Goal: Information Seeking & Learning: Check status

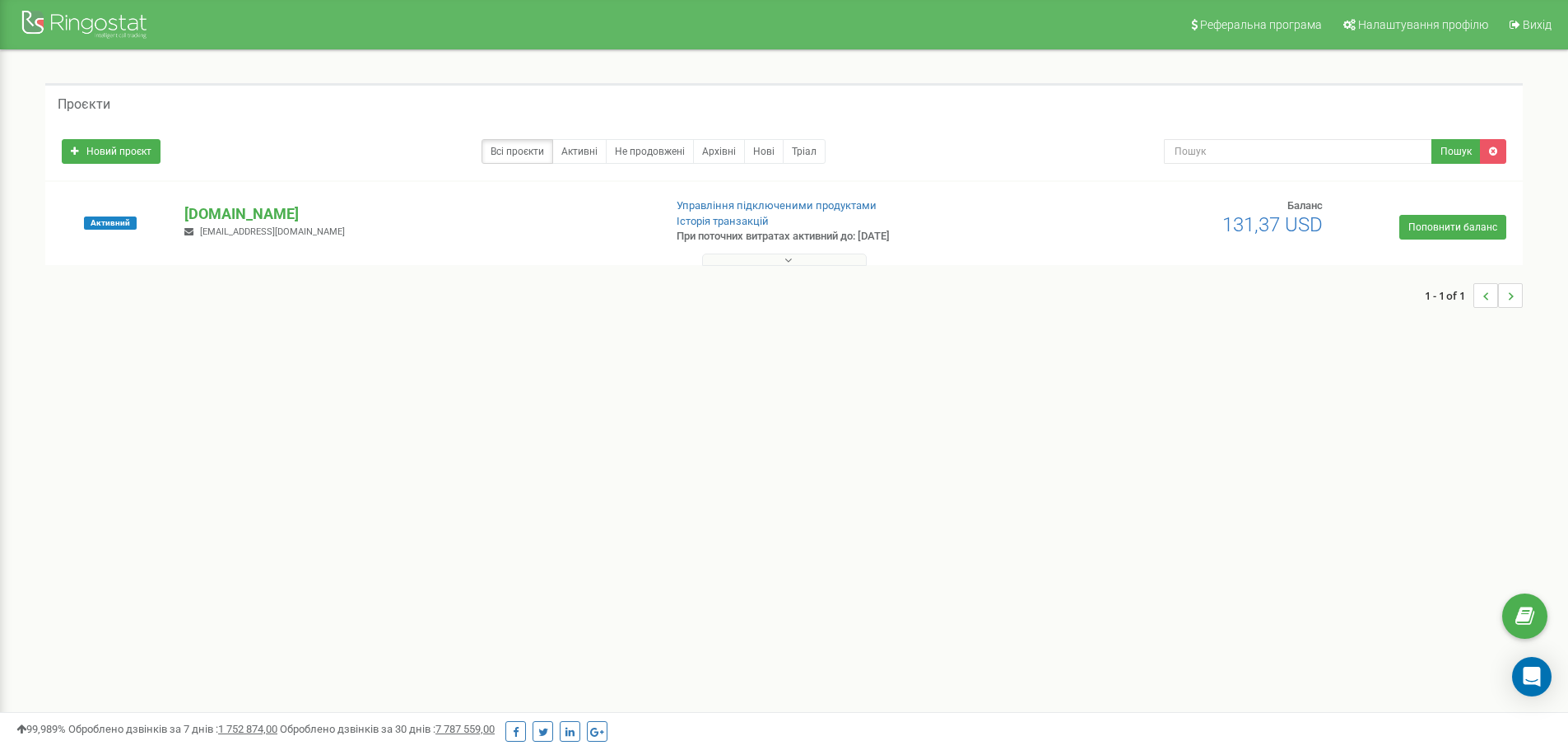
click at [799, 253] on button at bounding box center [784, 259] width 164 height 12
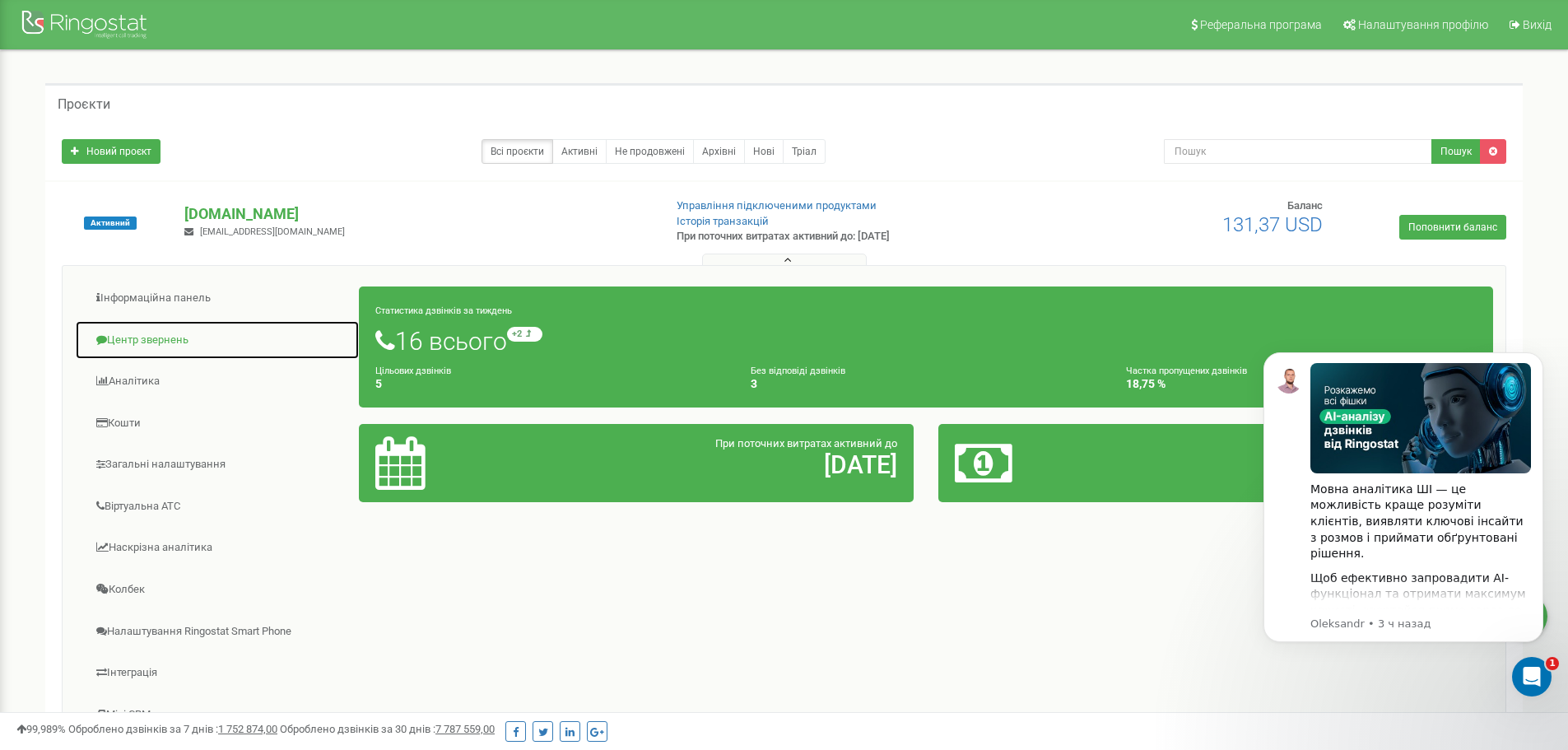
click at [184, 339] on link "Центр звернень" at bounding box center [217, 340] width 285 height 40
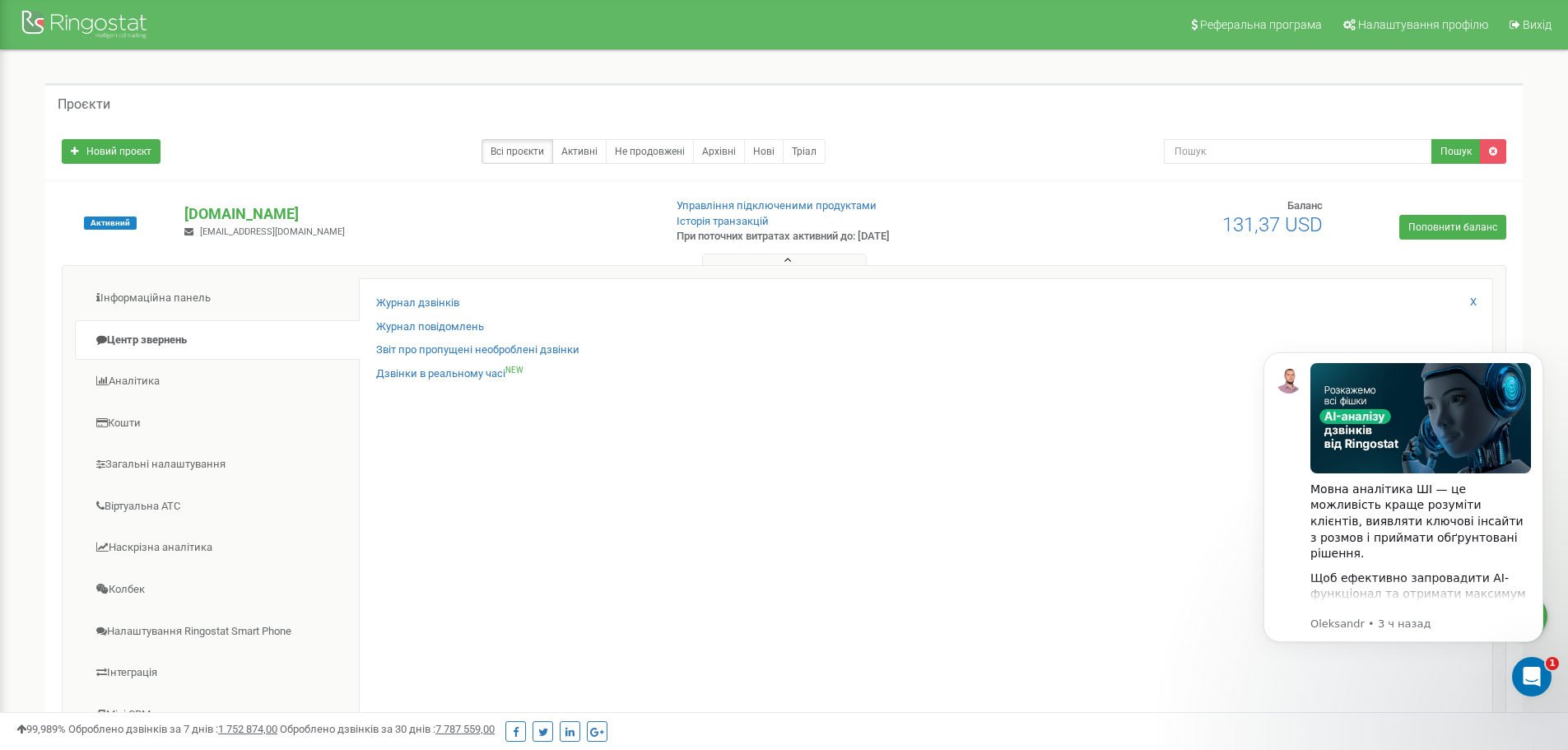
click at [373, 301] on div "Журнал дзвінків Журнал повідомлень Звіт про пропущені необроблені дзвінки Дзвін…" at bounding box center [926, 537] width 1135 height 517
click at [405, 301] on link "Журнал дзвінків" at bounding box center [418, 304] width 84 height 16
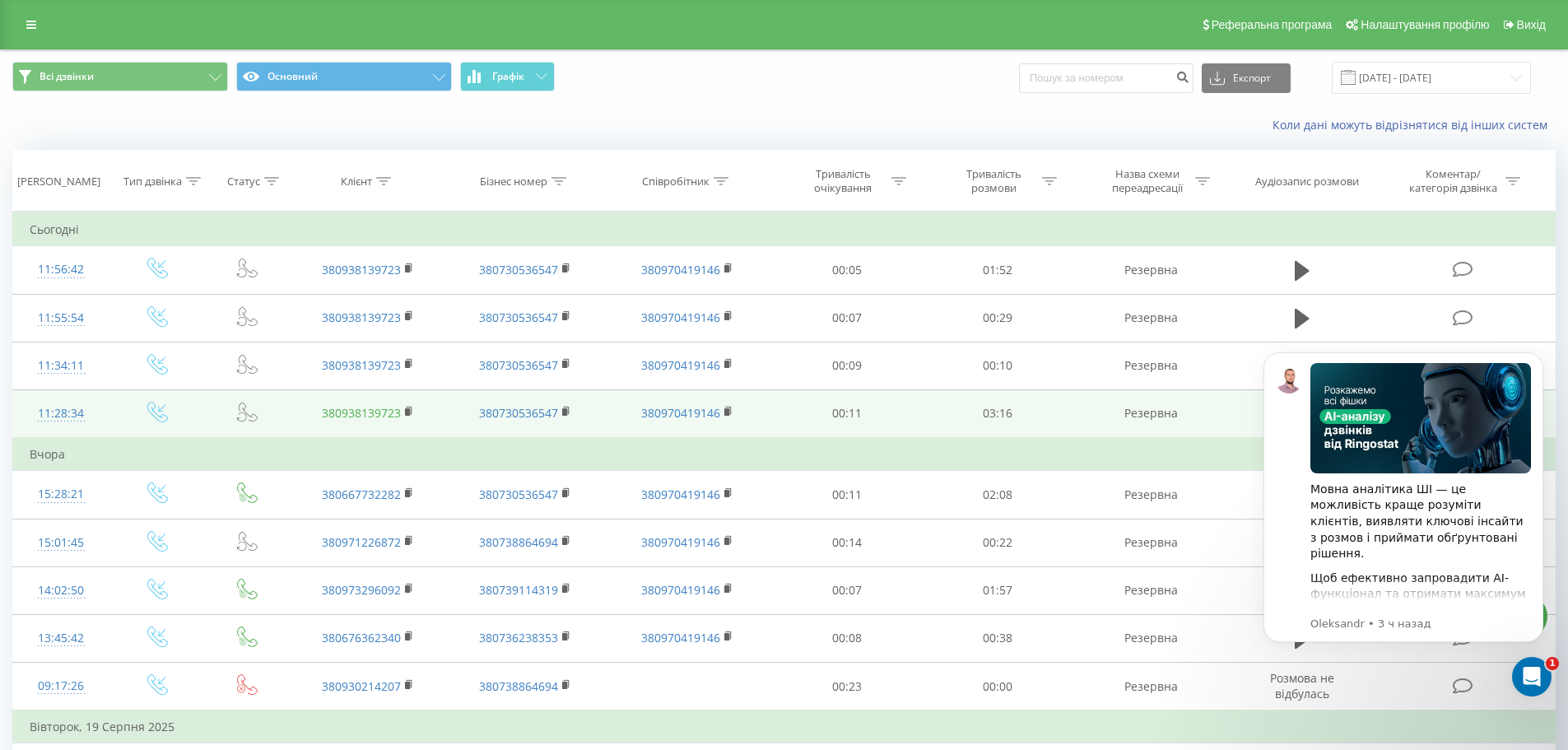
click at [377, 413] on link "380938139723" at bounding box center [361, 413] width 79 height 16
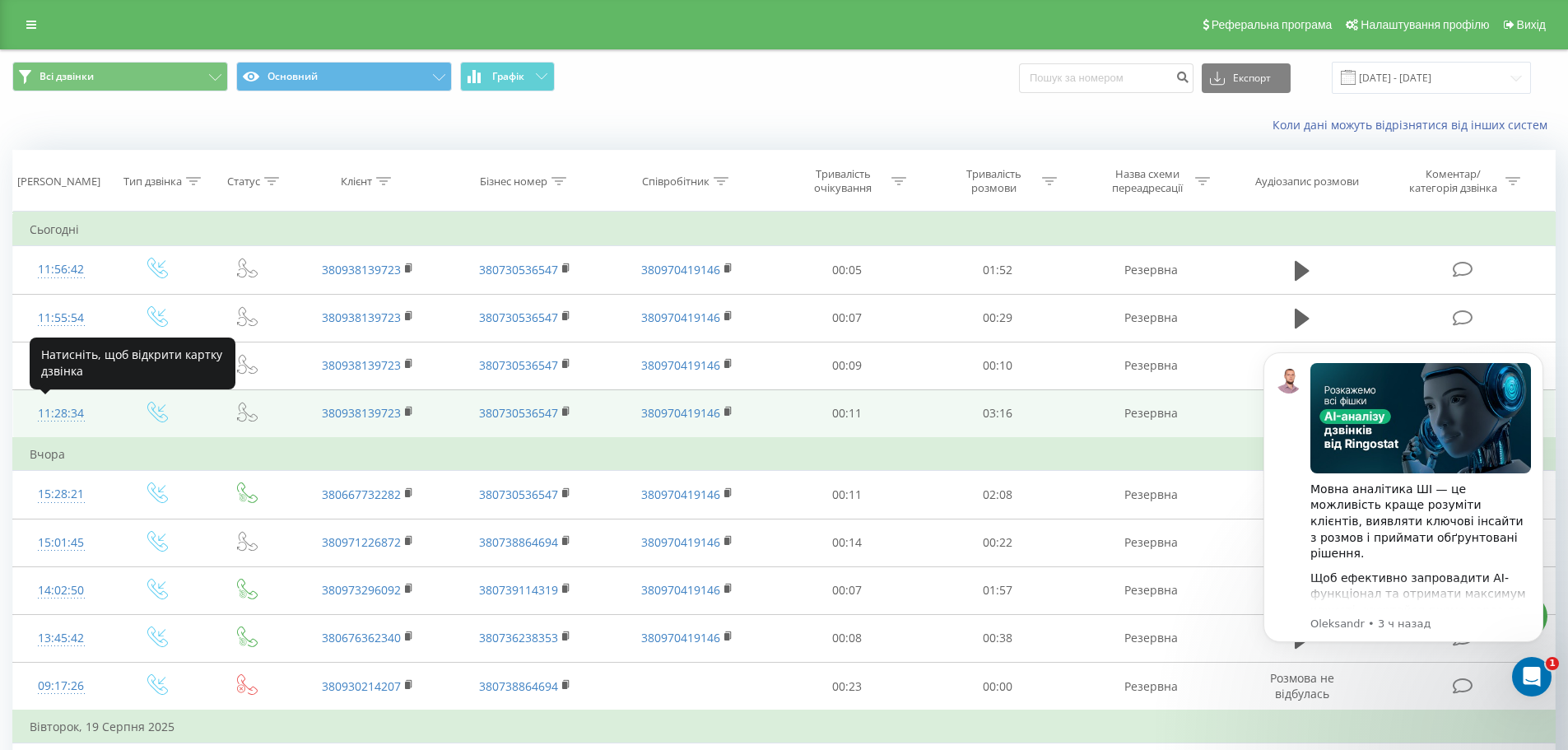
click at [62, 405] on div "11:28:34" at bounding box center [61, 414] width 63 height 32
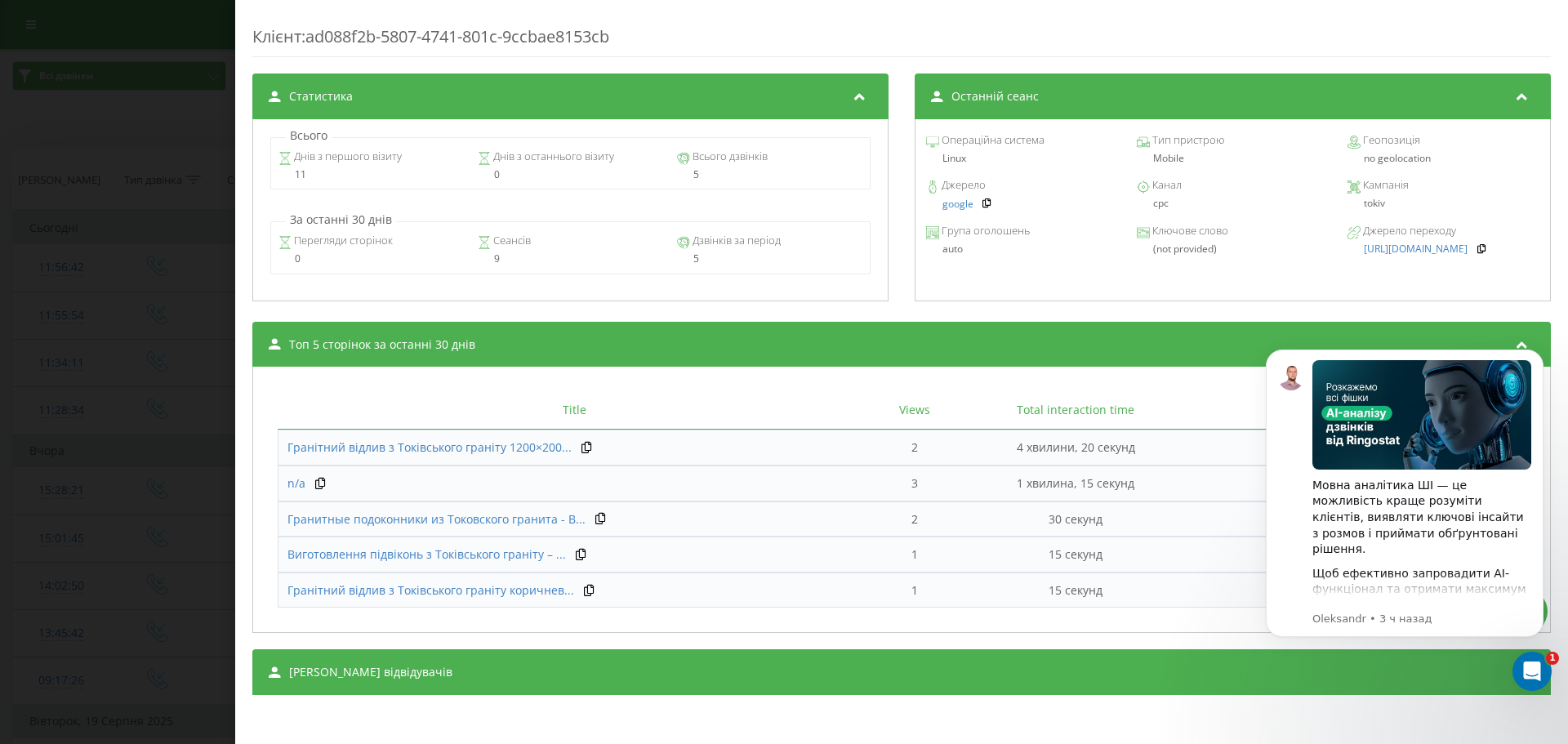
scroll to position [643, 0]
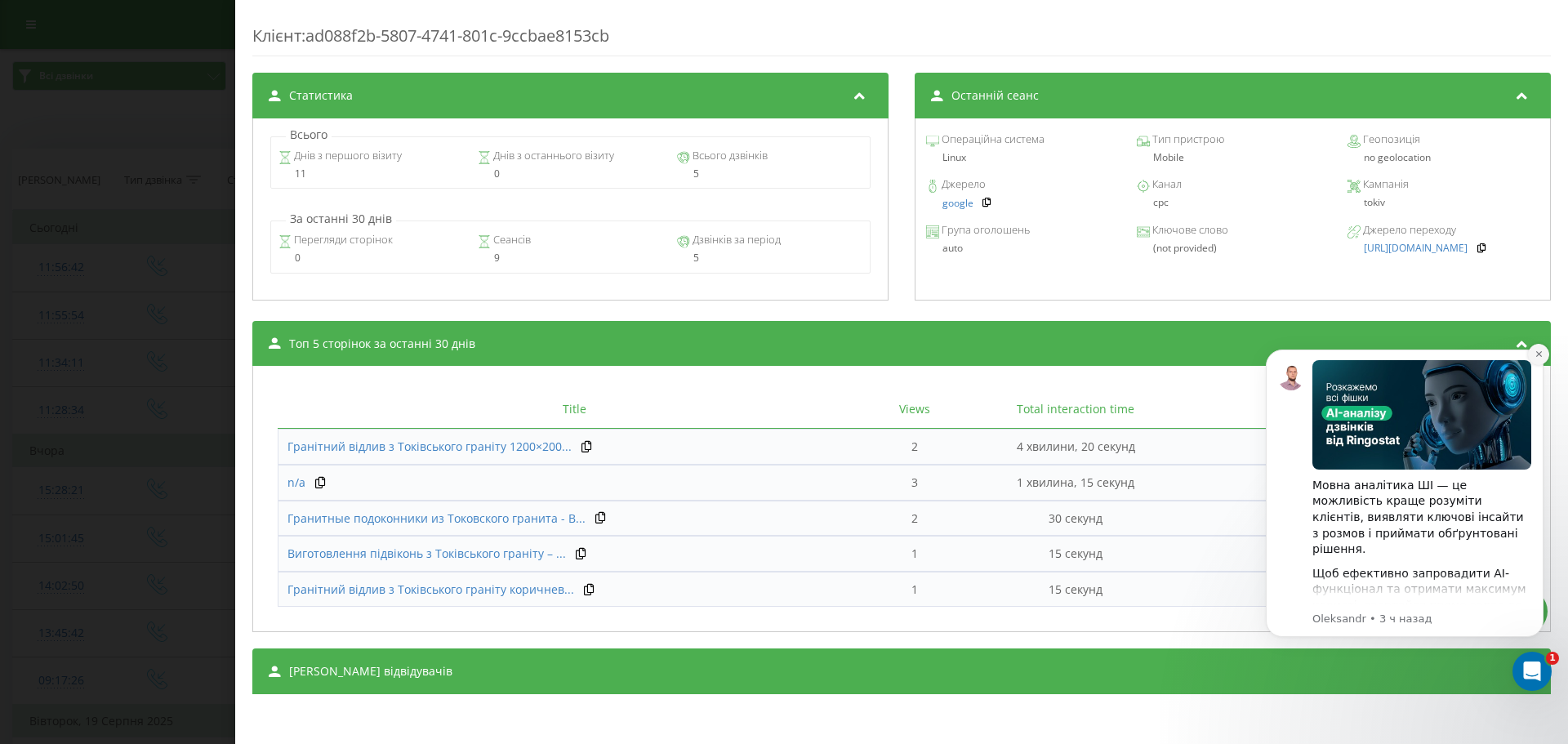
click at [1536, 353] on icon "Dismiss notification" at bounding box center [1539, 355] width 9 height 9
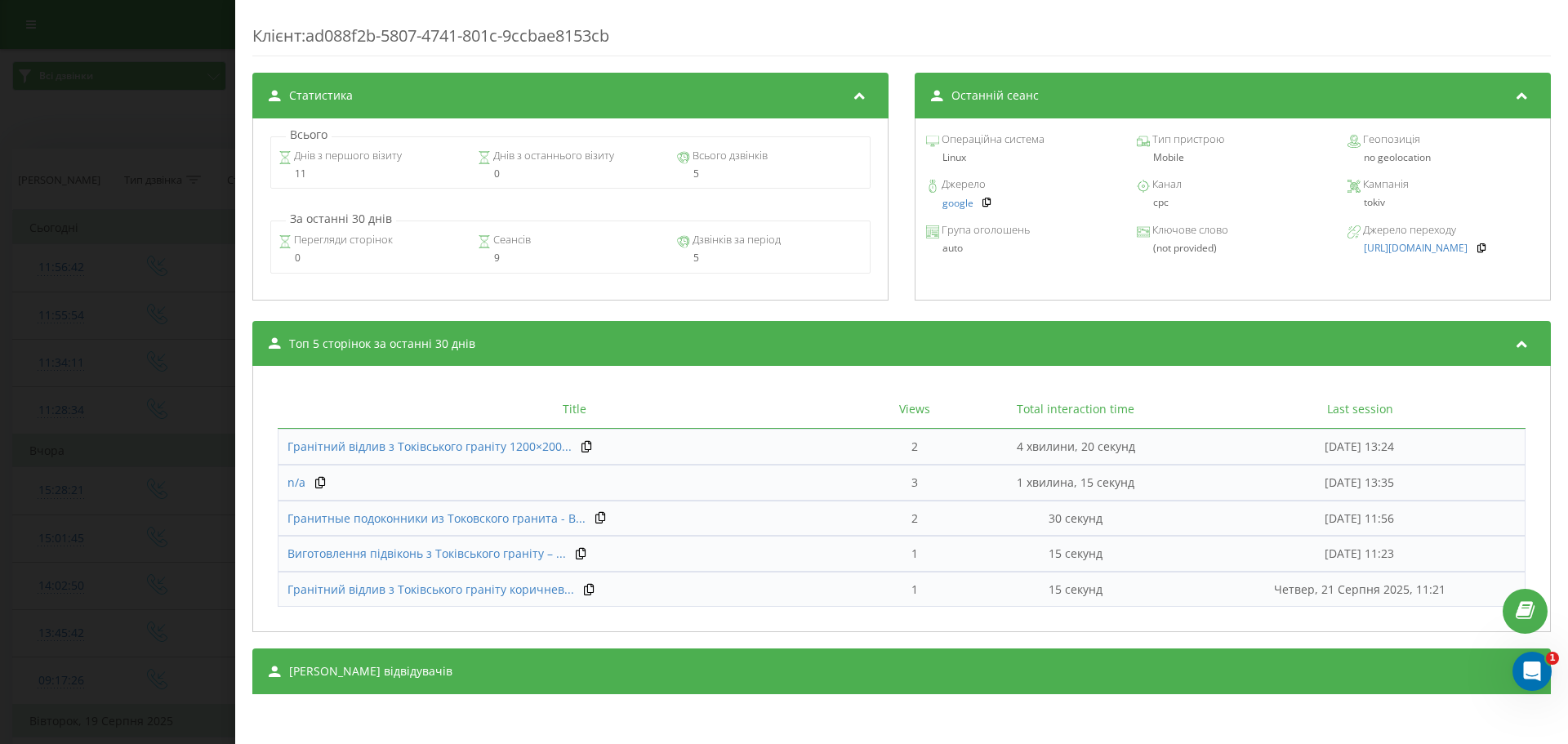
click at [413, 662] on div "Сеанси відвідувачів" at bounding box center [901, 672] width 1298 height 46
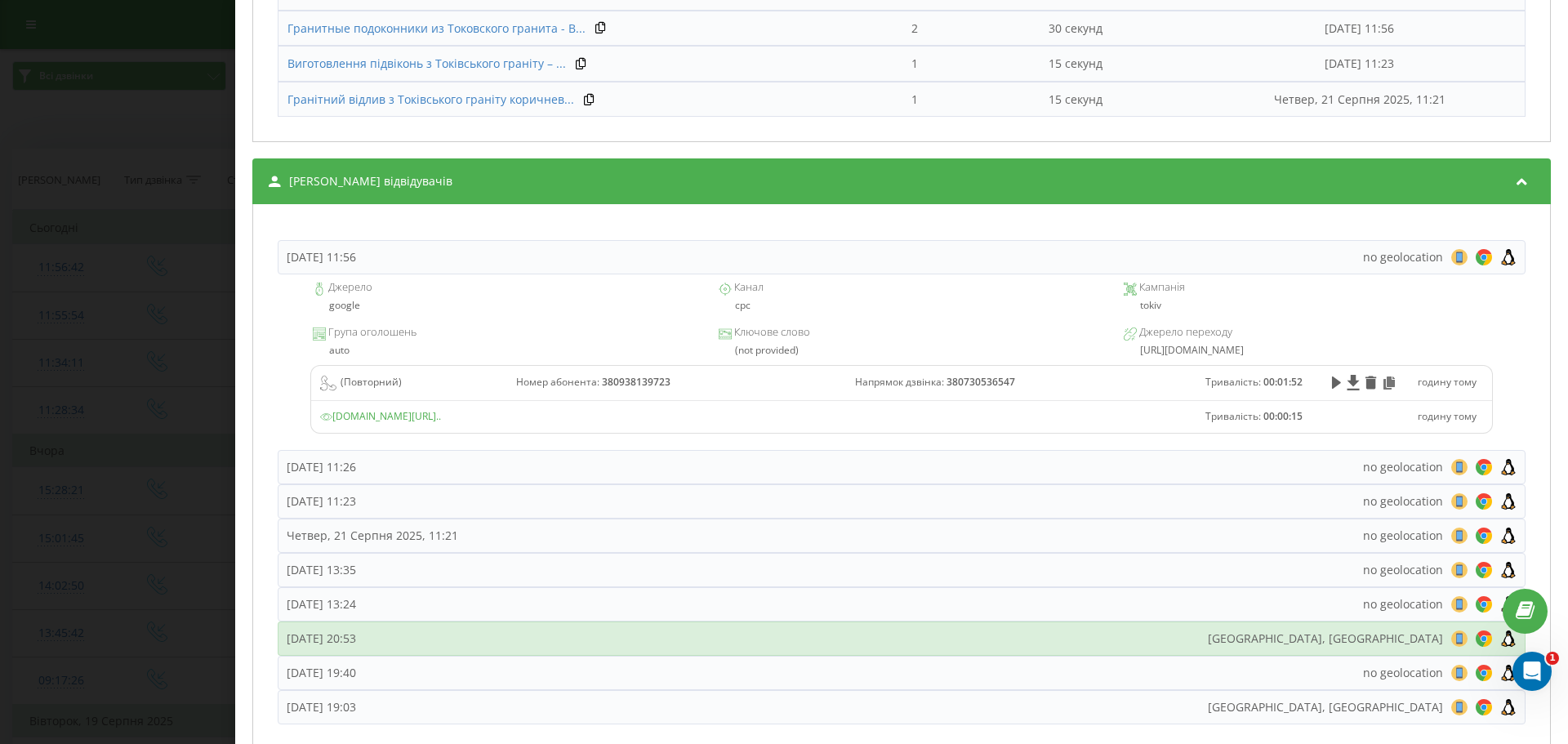
scroll to position [1189, 0]
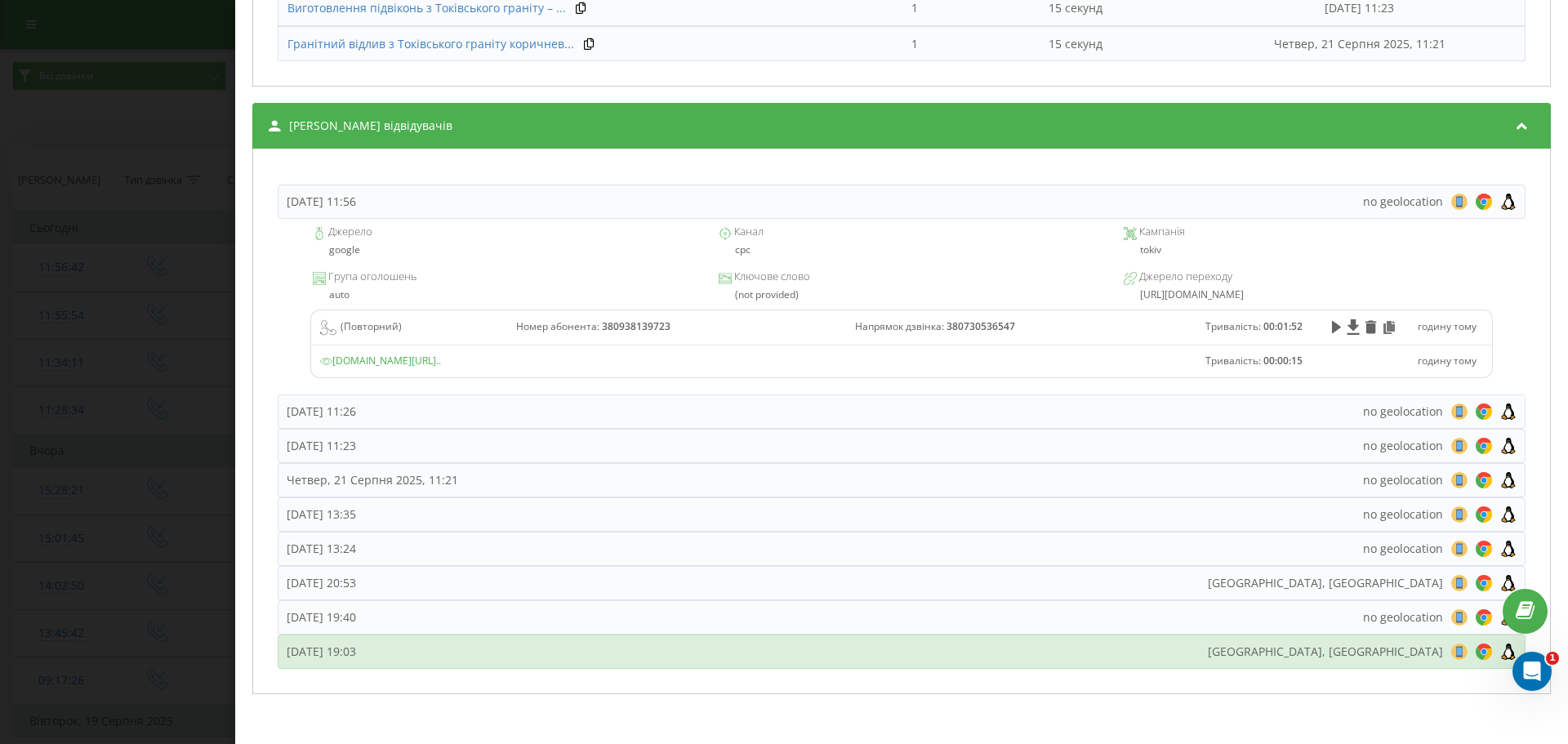
click at [353, 652] on div "Субота, 9 Серпня 2025, 19:03" at bounding box center [320, 652] width 69 height 17
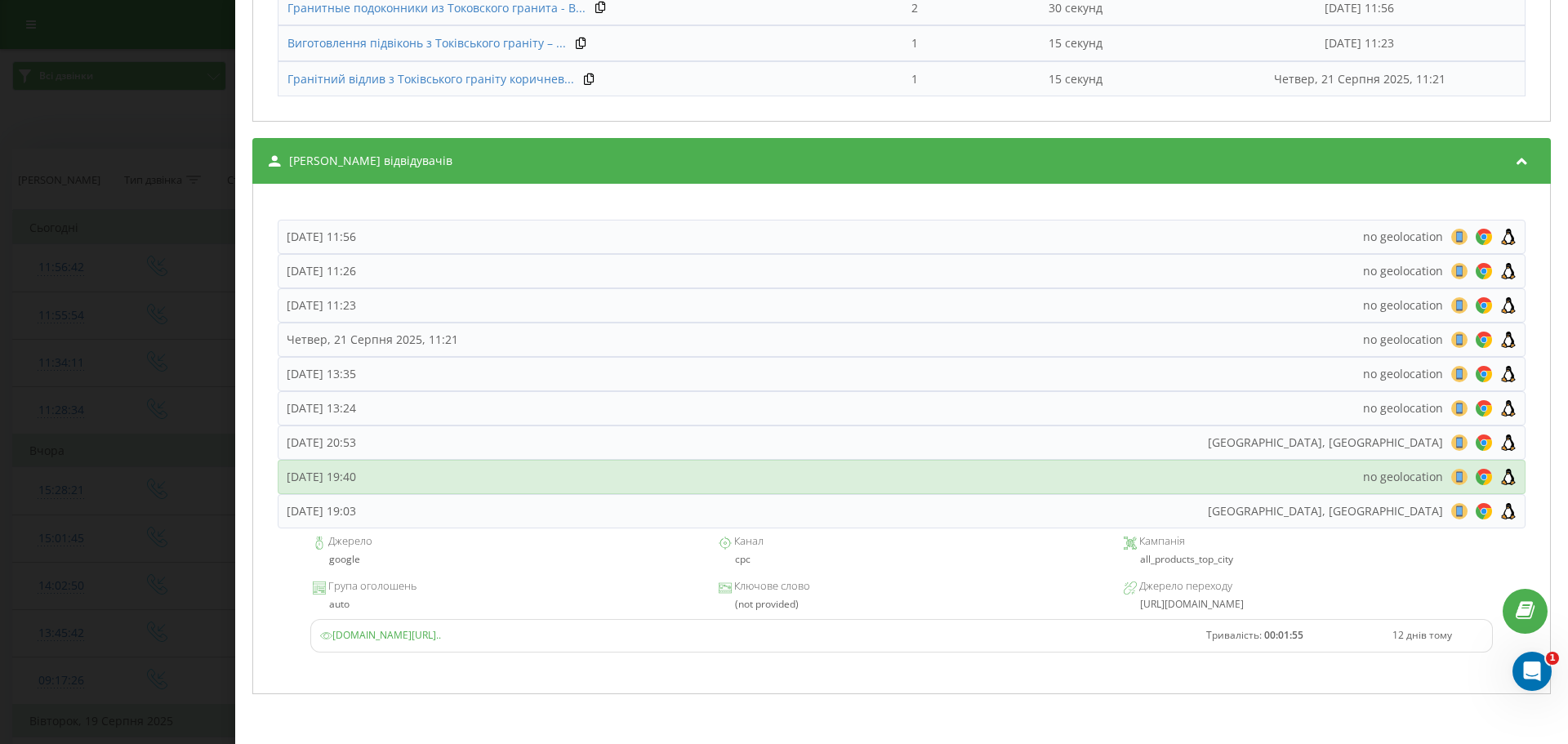
click at [356, 472] on div "Субота, 9 Серпня 2025, 19:40" at bounding box center [320, 477] width 69 height 17
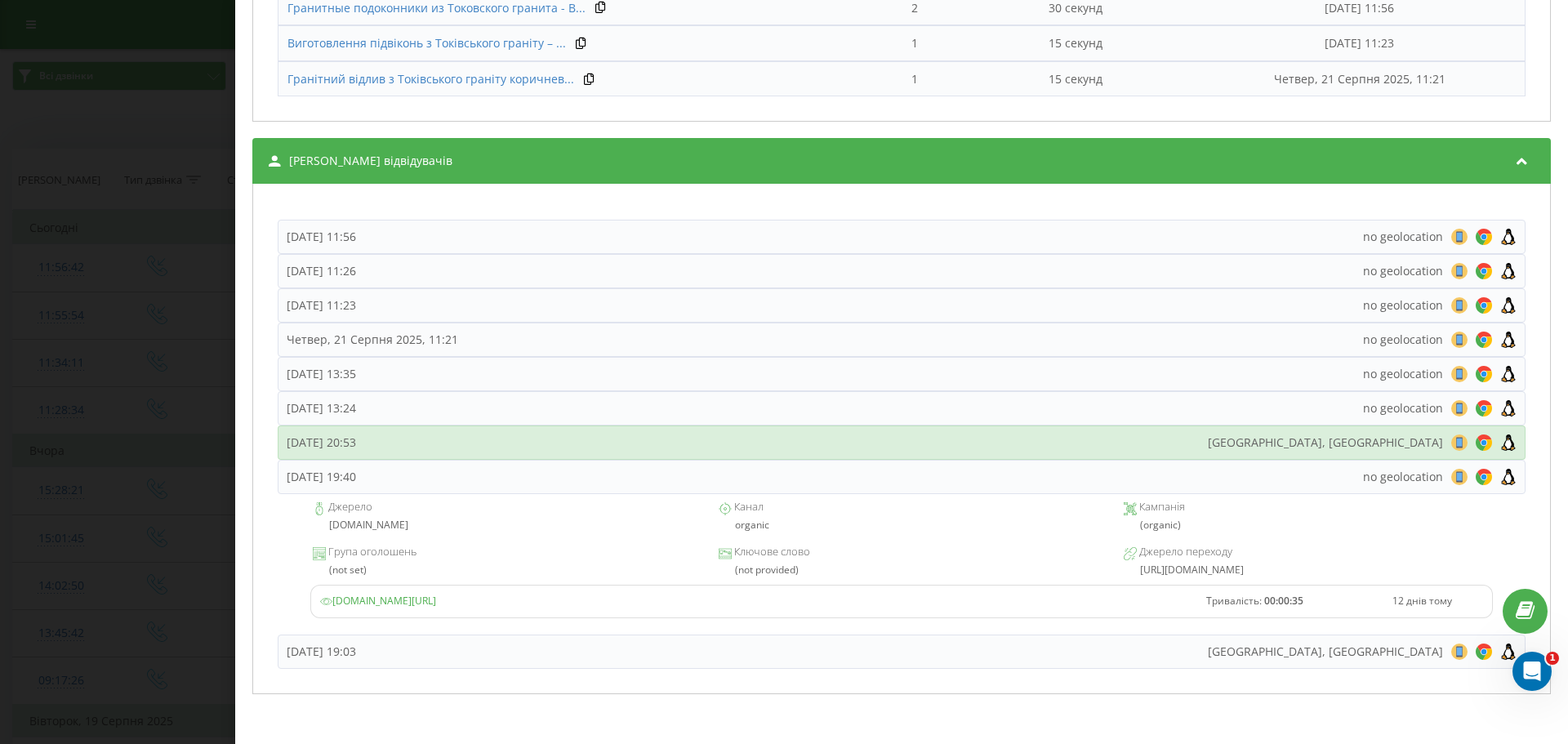
click at [362, 432] on div "Субота, 9 Серпня 2025, 20:53 Lviv, Ukraine 8 18 28 38 48 58 68 78 88 98 108 118…" at bounding box center [902, 442] width 1248 height 34
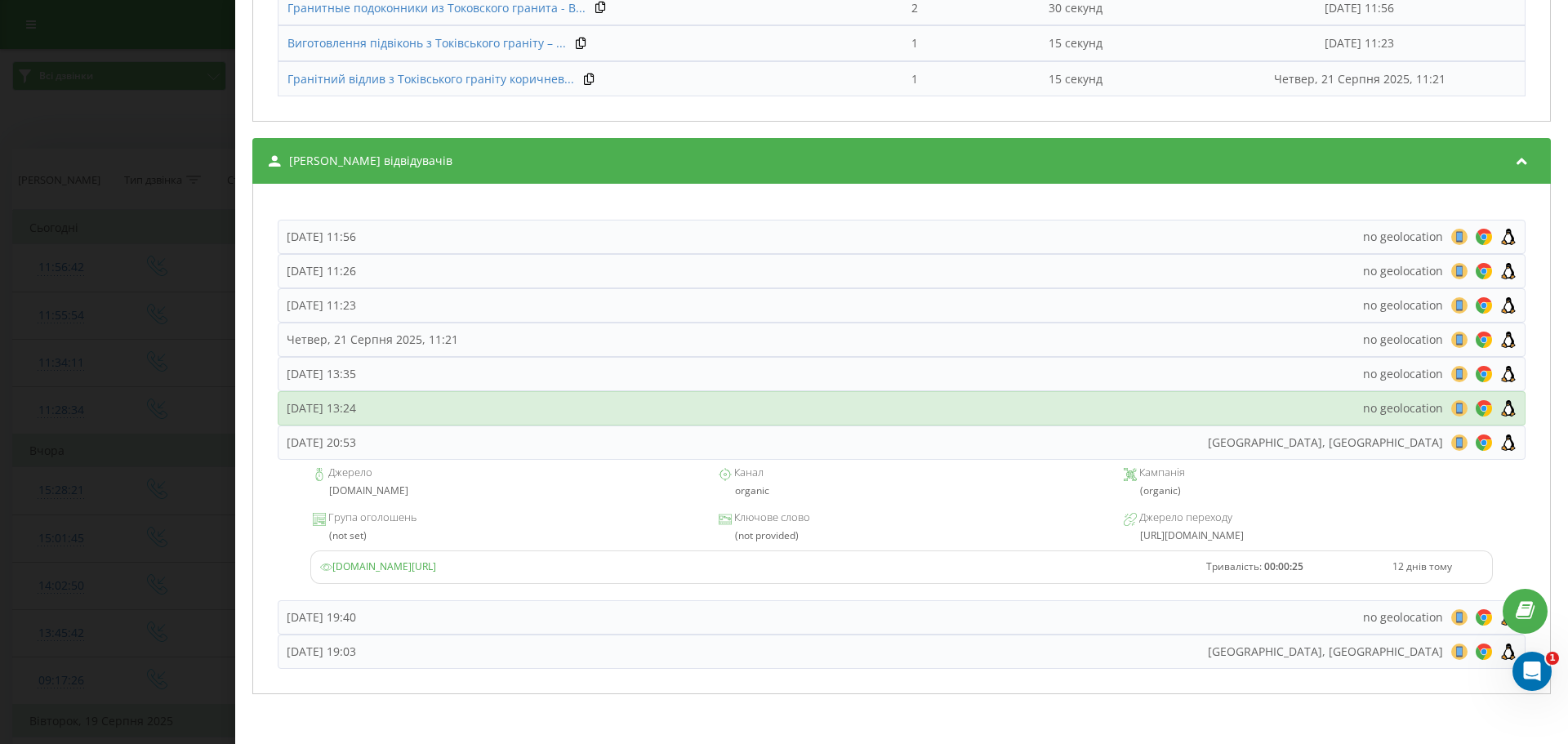
click at [366, 395] on div "Понеділок, 11 Серпня 2025, 13:24 no geolocation 8 18 28 38 48 58 68 78 88 98 10…" at bounding box center [902, 408] width 1248 height 34
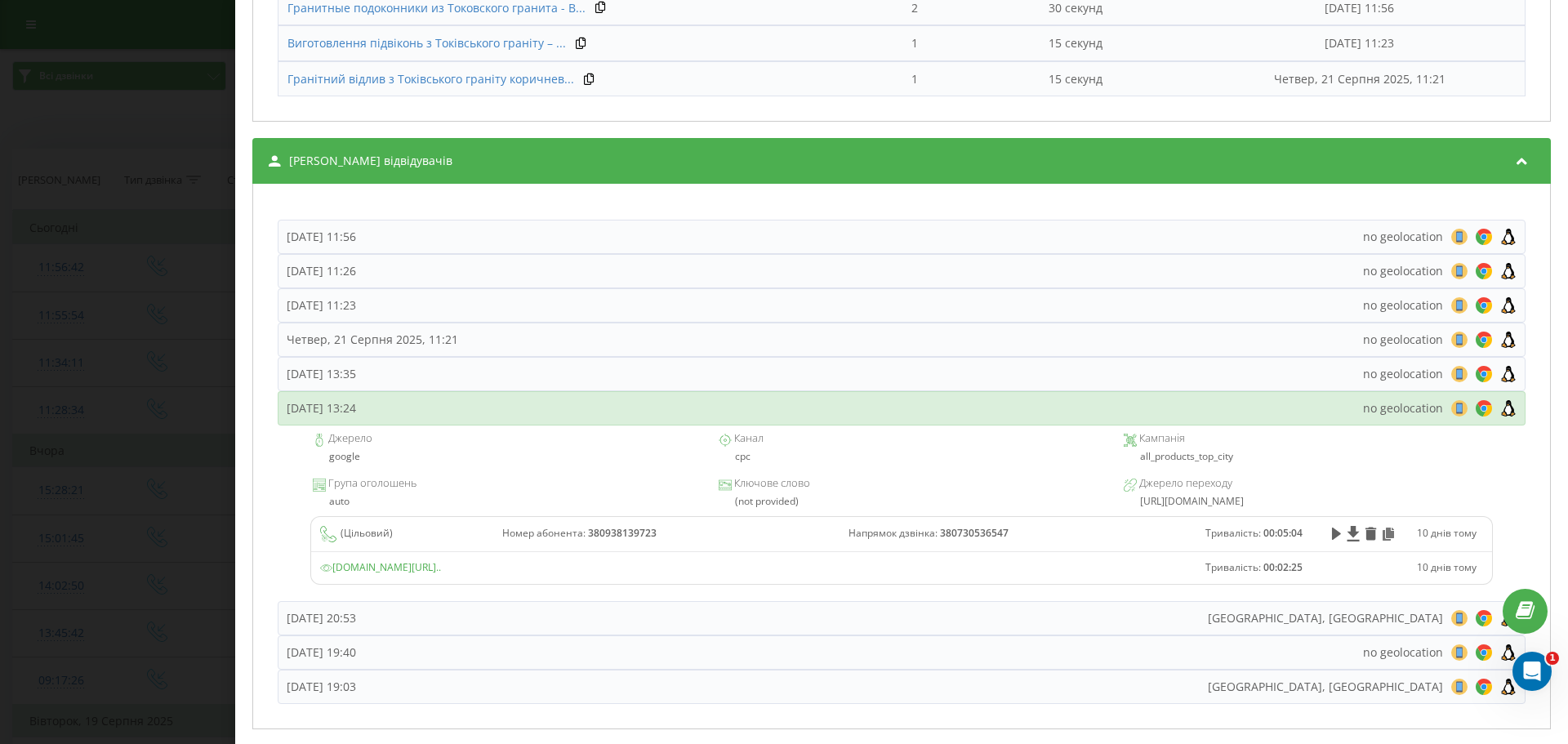
scroll to position [1189, 0]
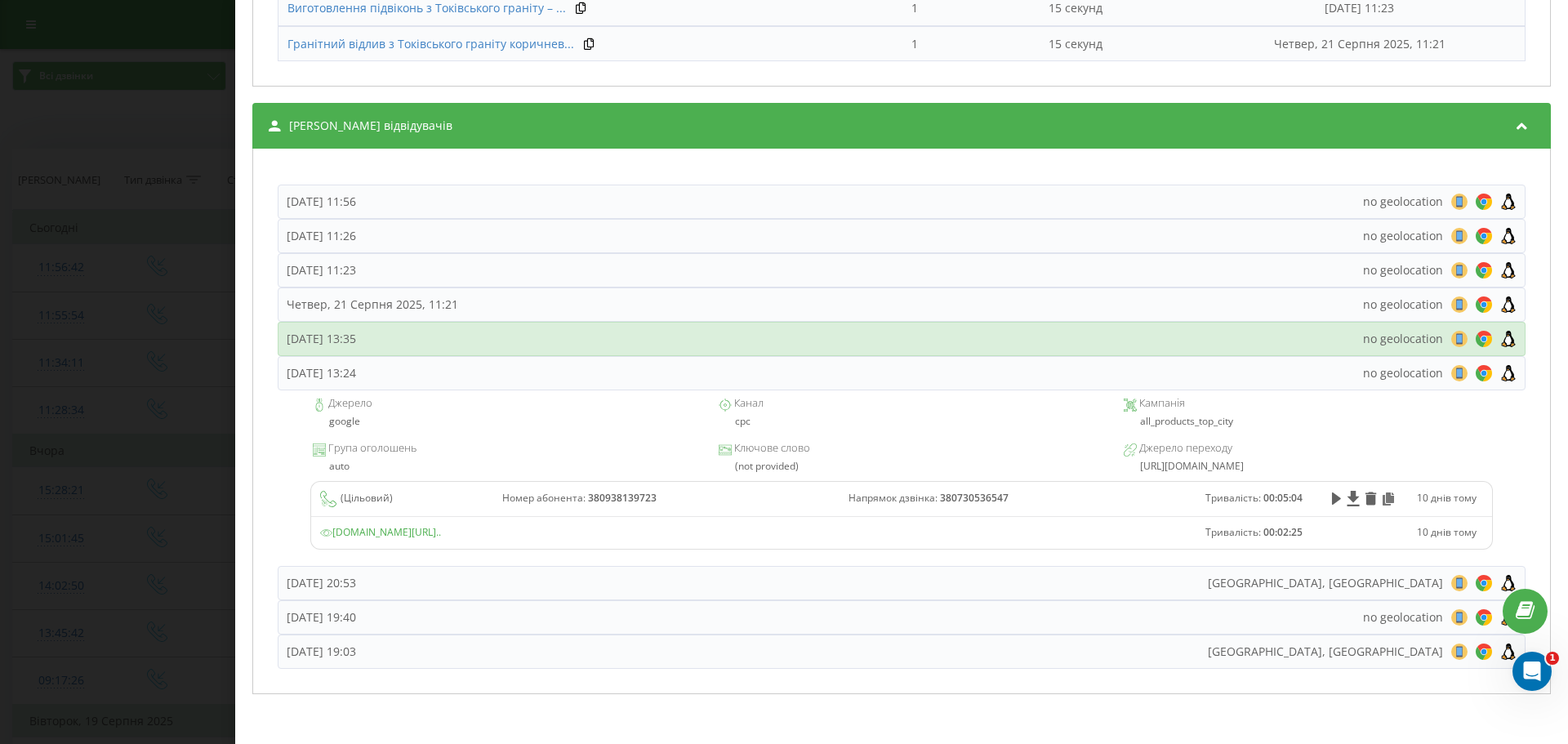
click at [356, 344] on div "Понеділок, 11 Серпня 2025, 13:35" at bounding box center [320, 339] width 69 height 17
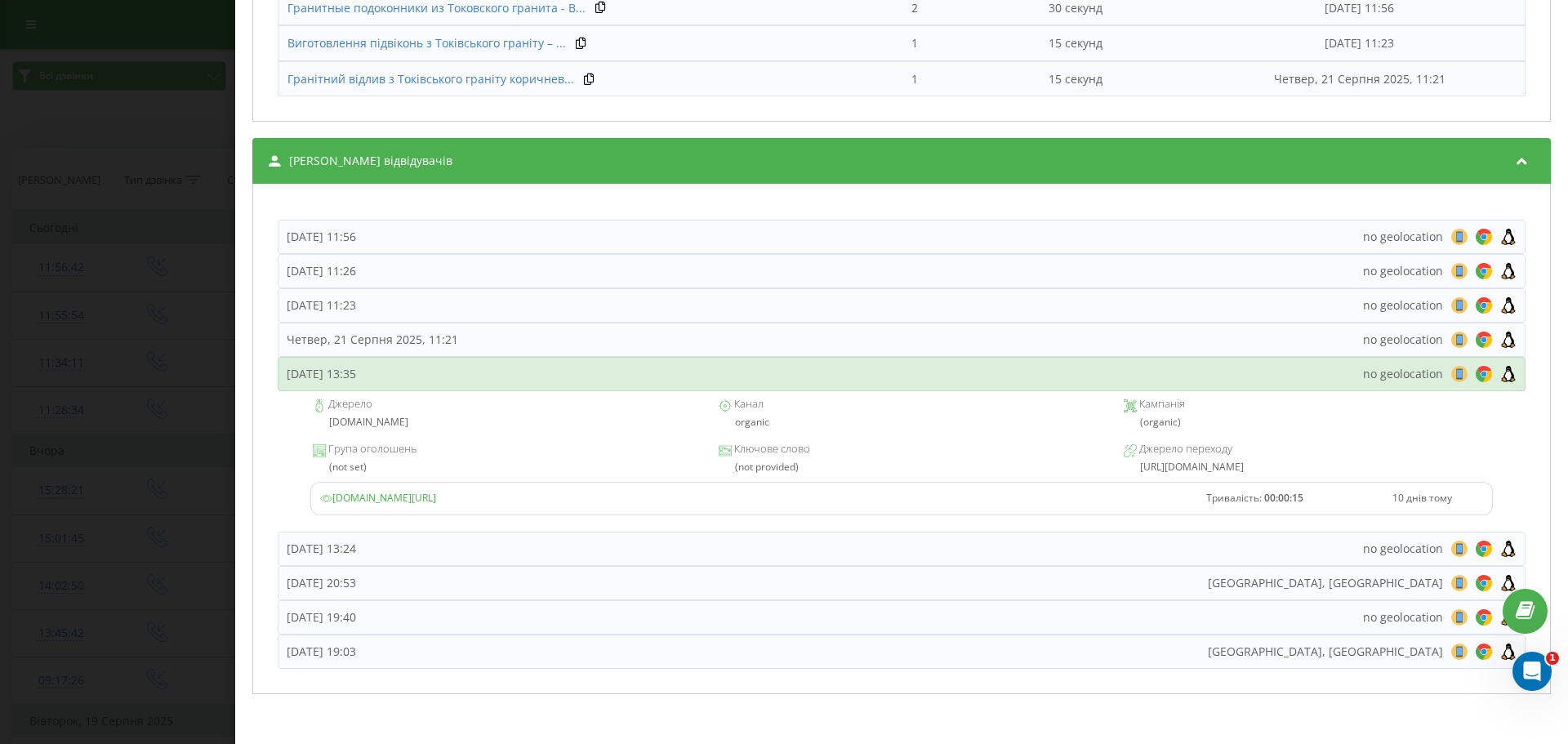
scroll to position [1154, 0]
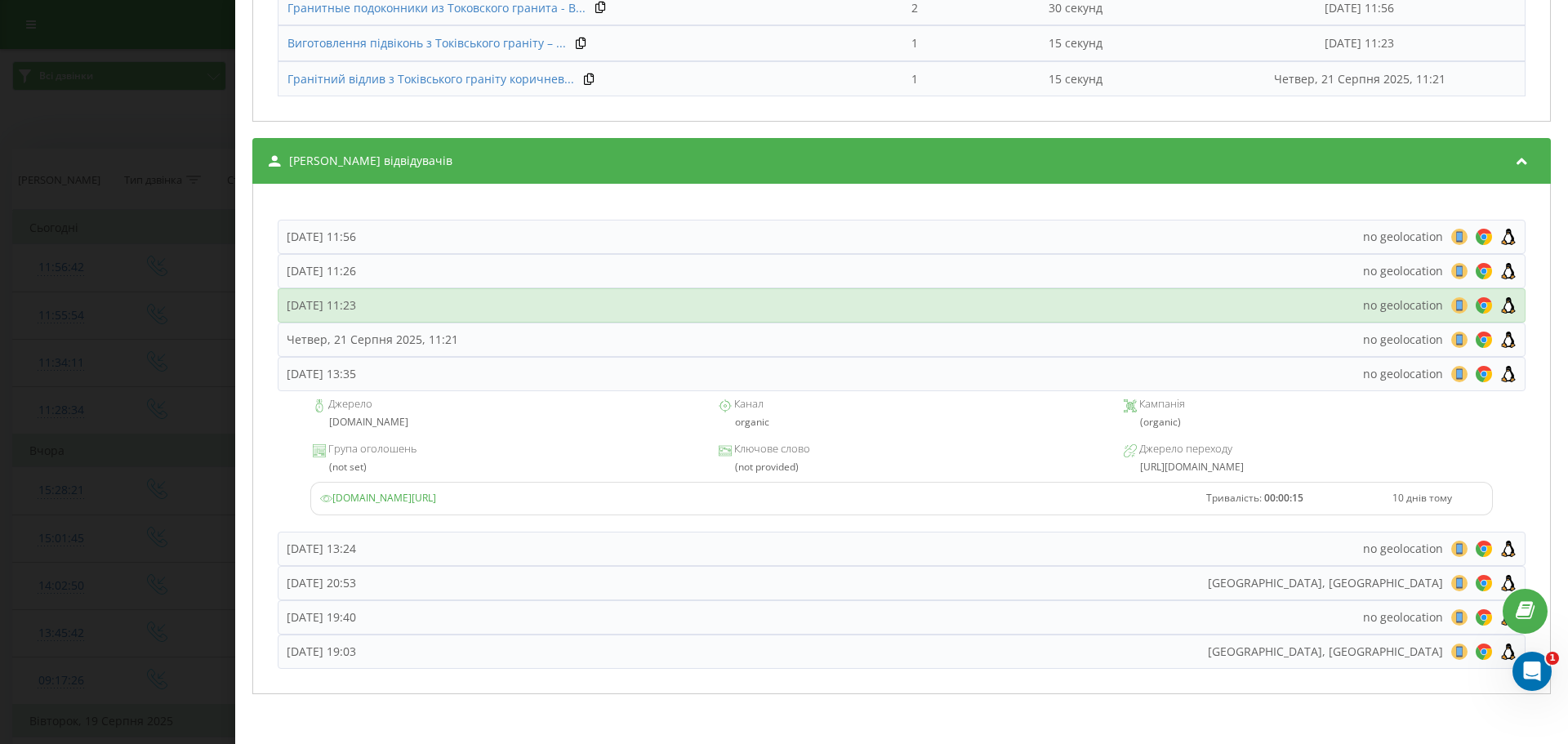
click at [356, 308] on div "Четвер, 21 Серпня 2025, 11:23" at bounding box center [320, 306] width 69 height 17
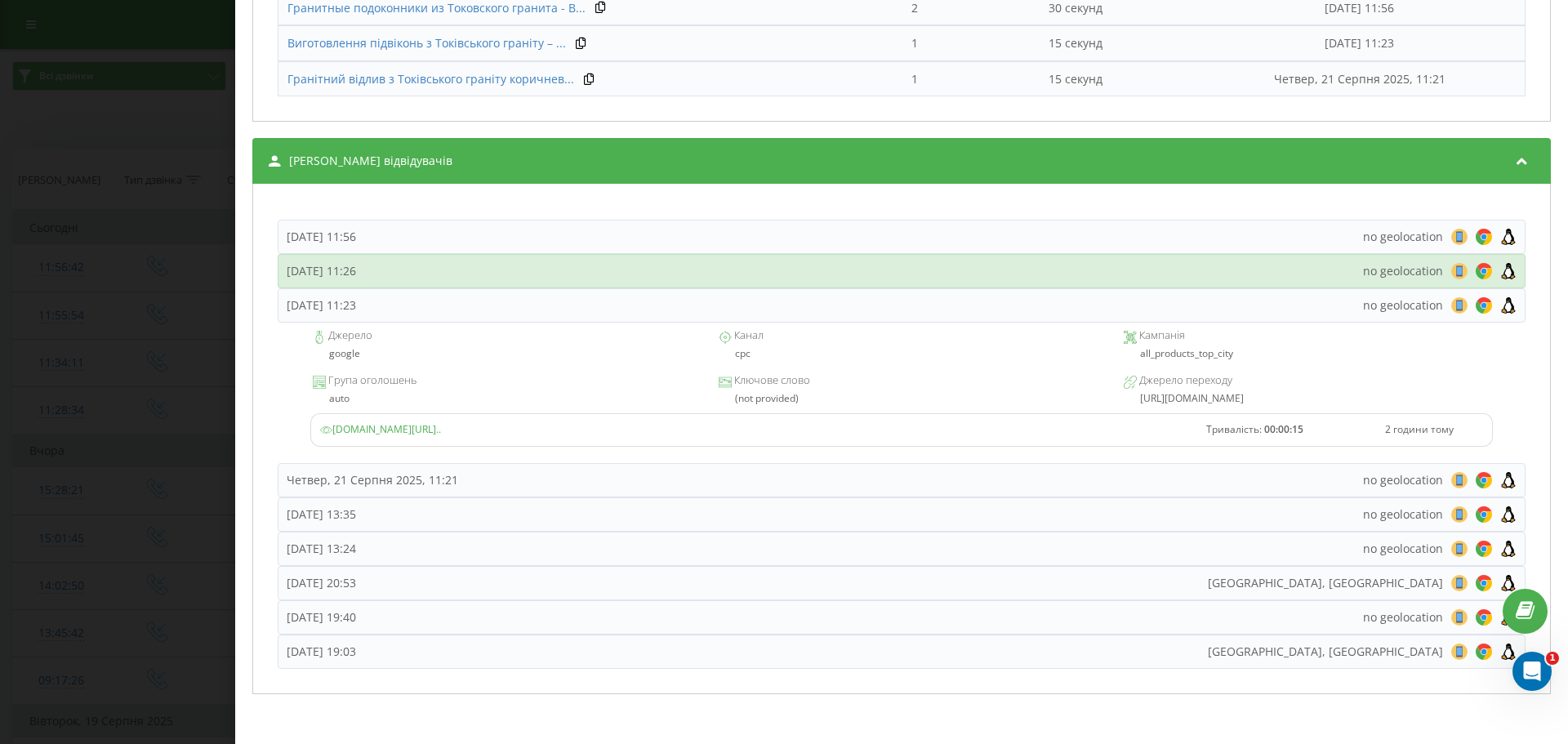
click at [356, 269] on div "Четвер, 21 Серпня 2025, 11:26" at bounding box center [320, 272] width 69 height 17
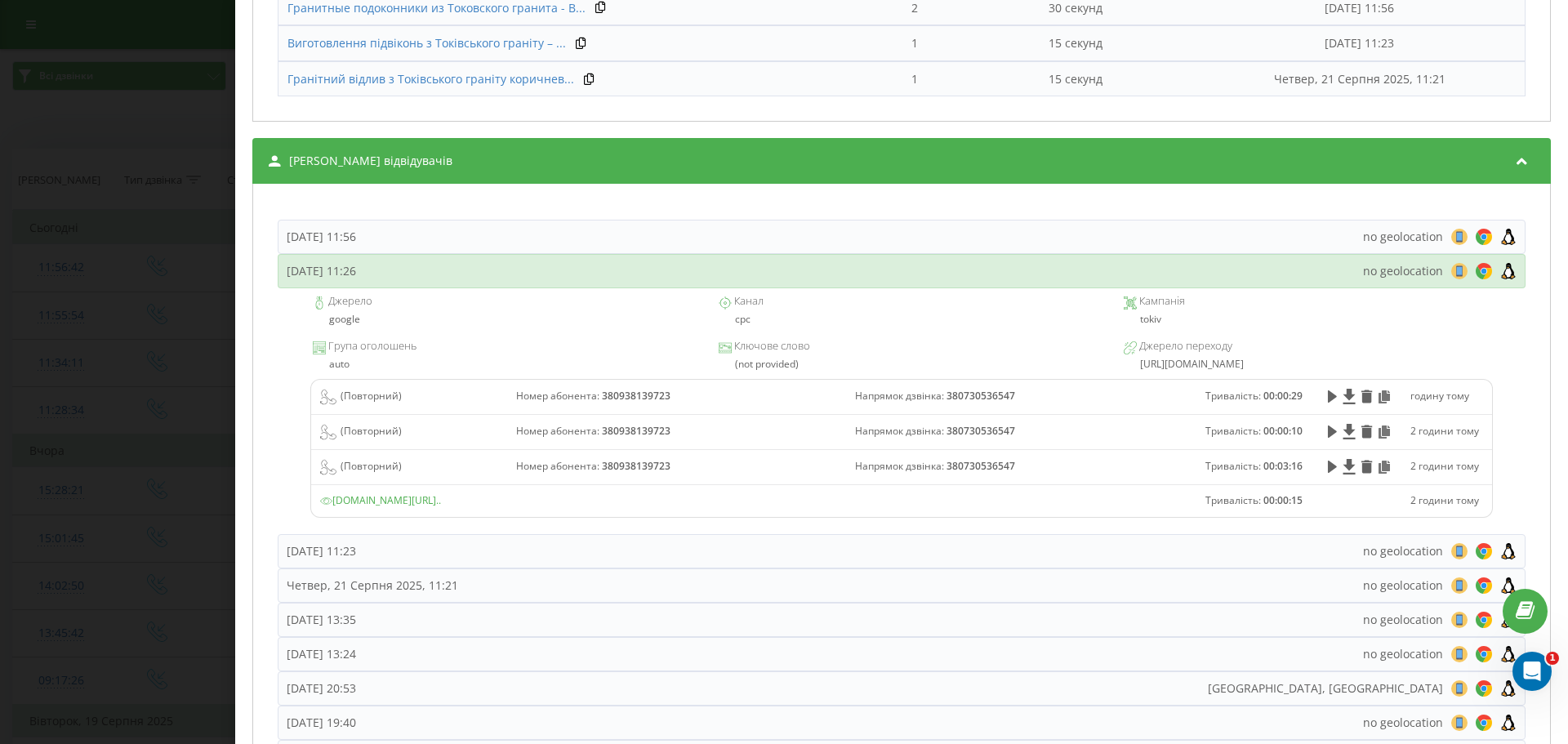
scroll to position [1189, 0]
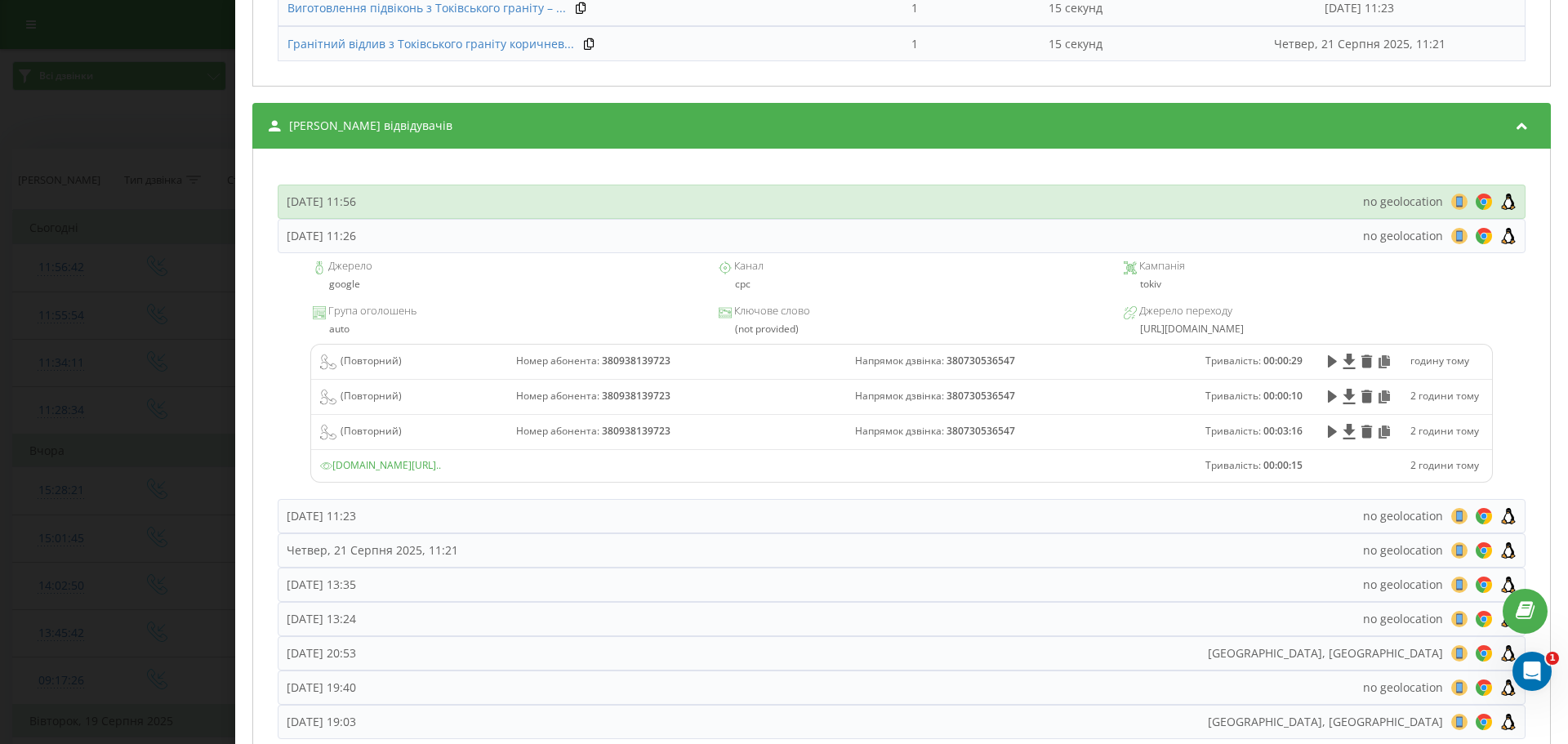
click at [356, 208] on div "Четвер, 21 Серпня 2025, 11:56" at bounding box center [320, 202] width 69 height 17
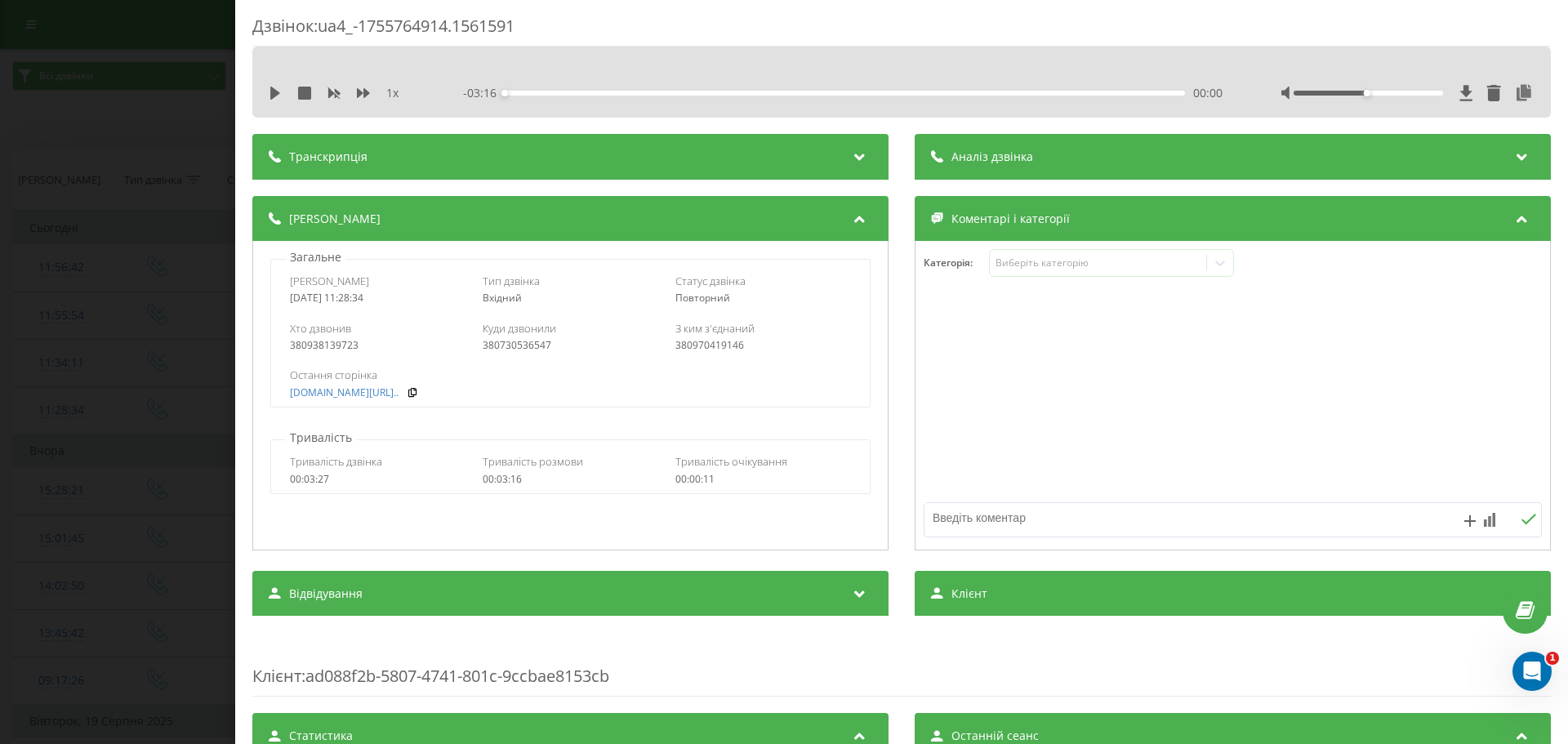
scroll to position [0, 0]
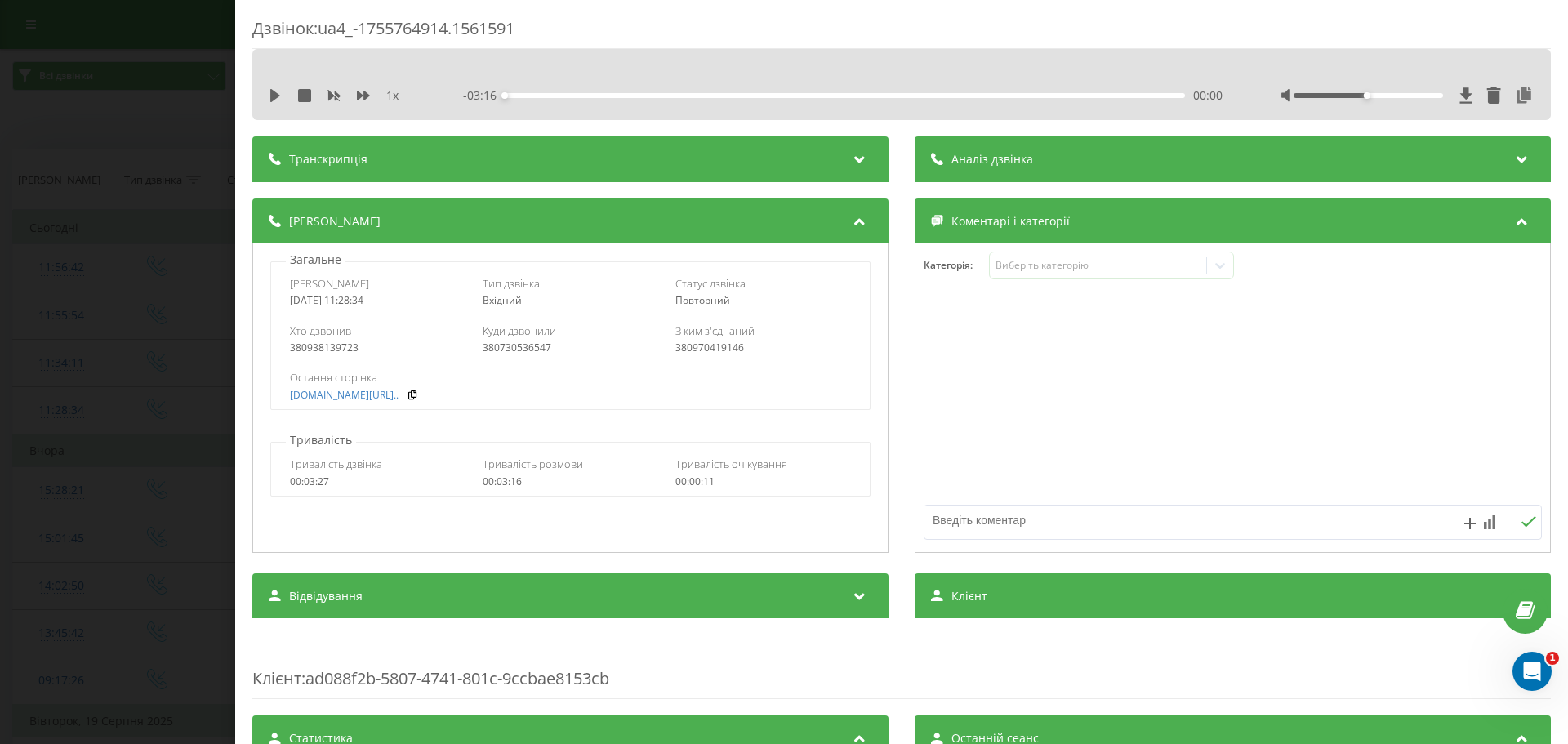
click at [1044, 156] on div "Аналіз дзвінка" at bounding box center [1232, 159] width 636 height 46
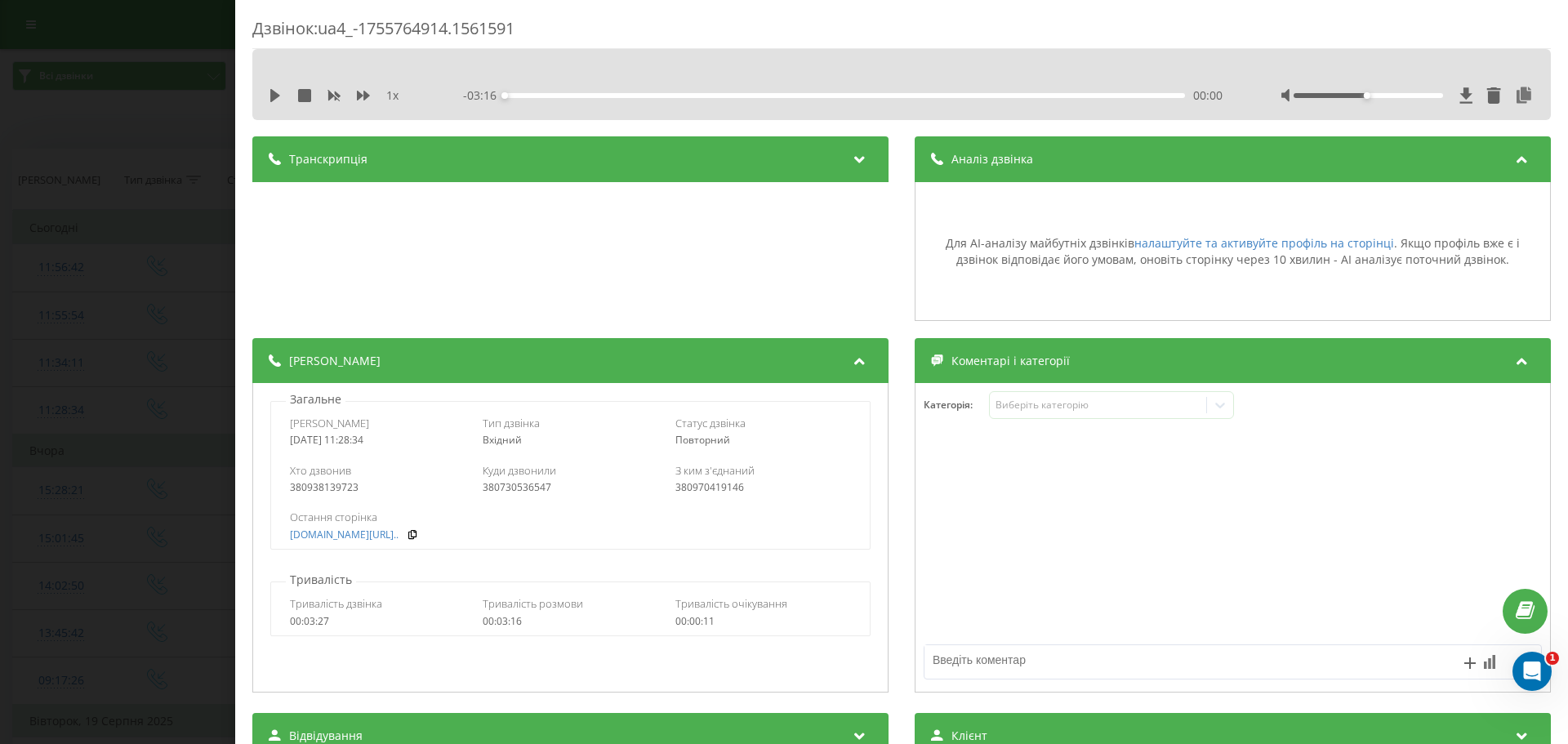
click at [1044, 156] on div "Аналіз дзвінка" at bounding box center [1232, 159] width 636 height 46
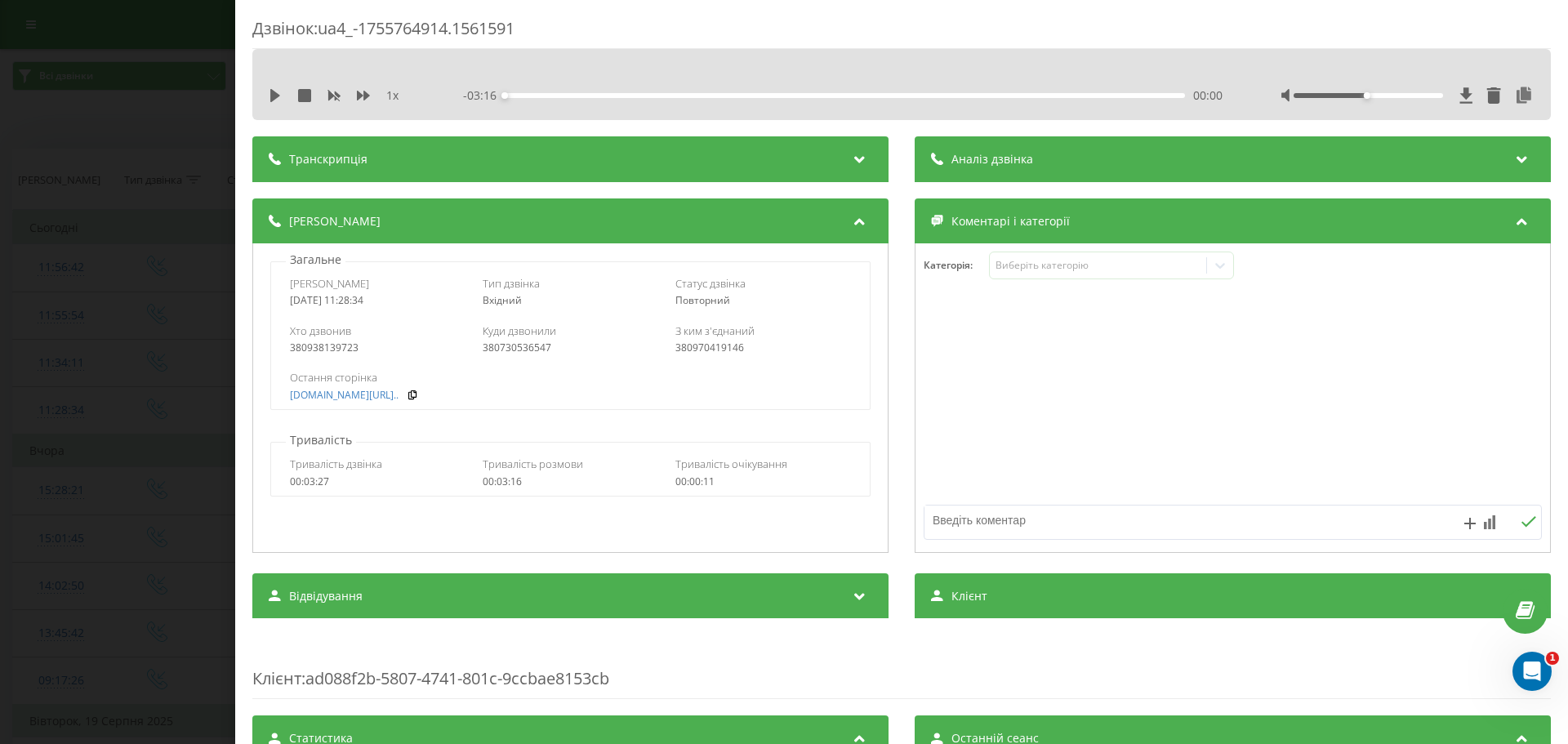
click at [523, 211] on div "Деталі дзвінка" at bounding box center [570, 222] width 636 height 46
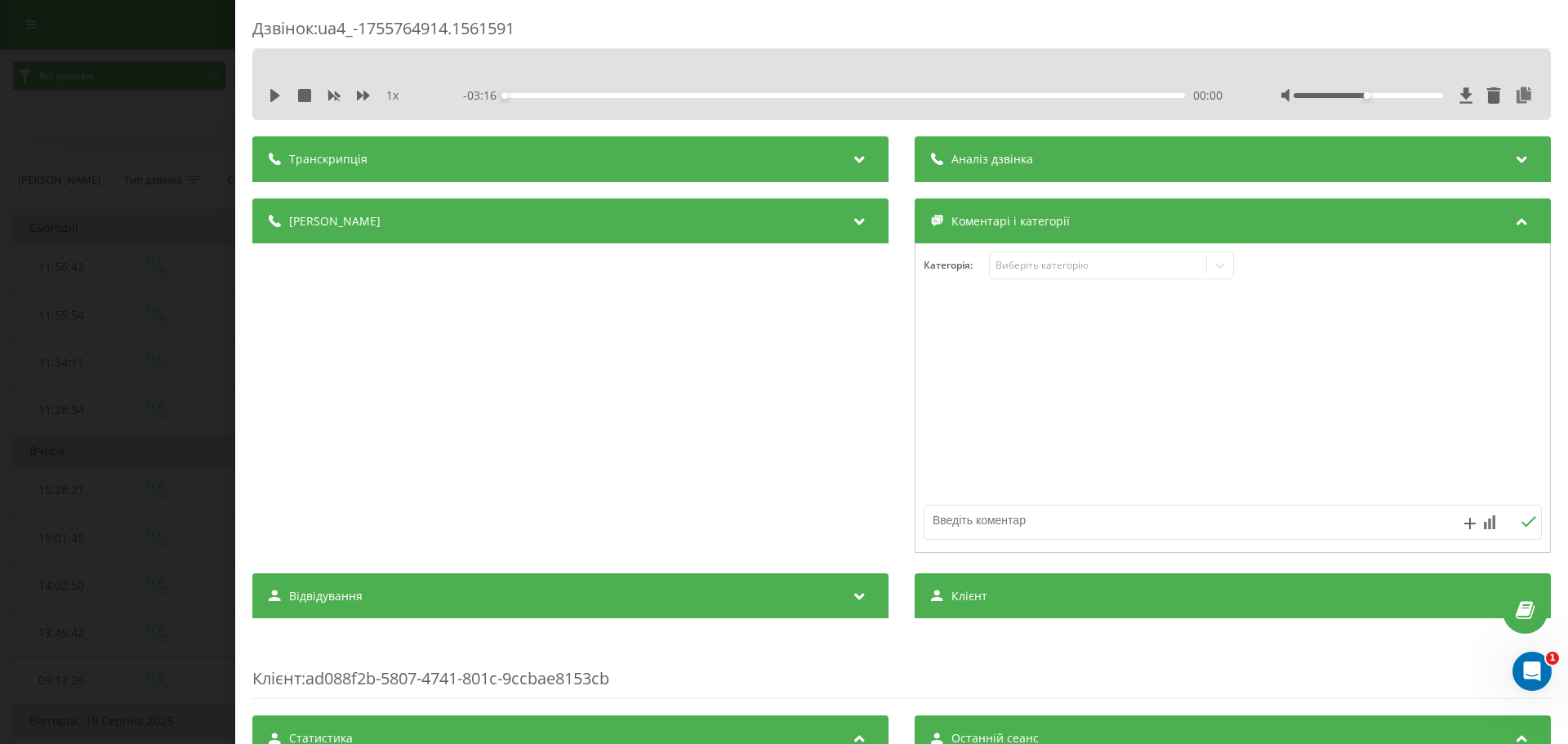
click at [523, 211] on div "Деталі дзвінка" at bounding box center [570, 222] width 636 height 46
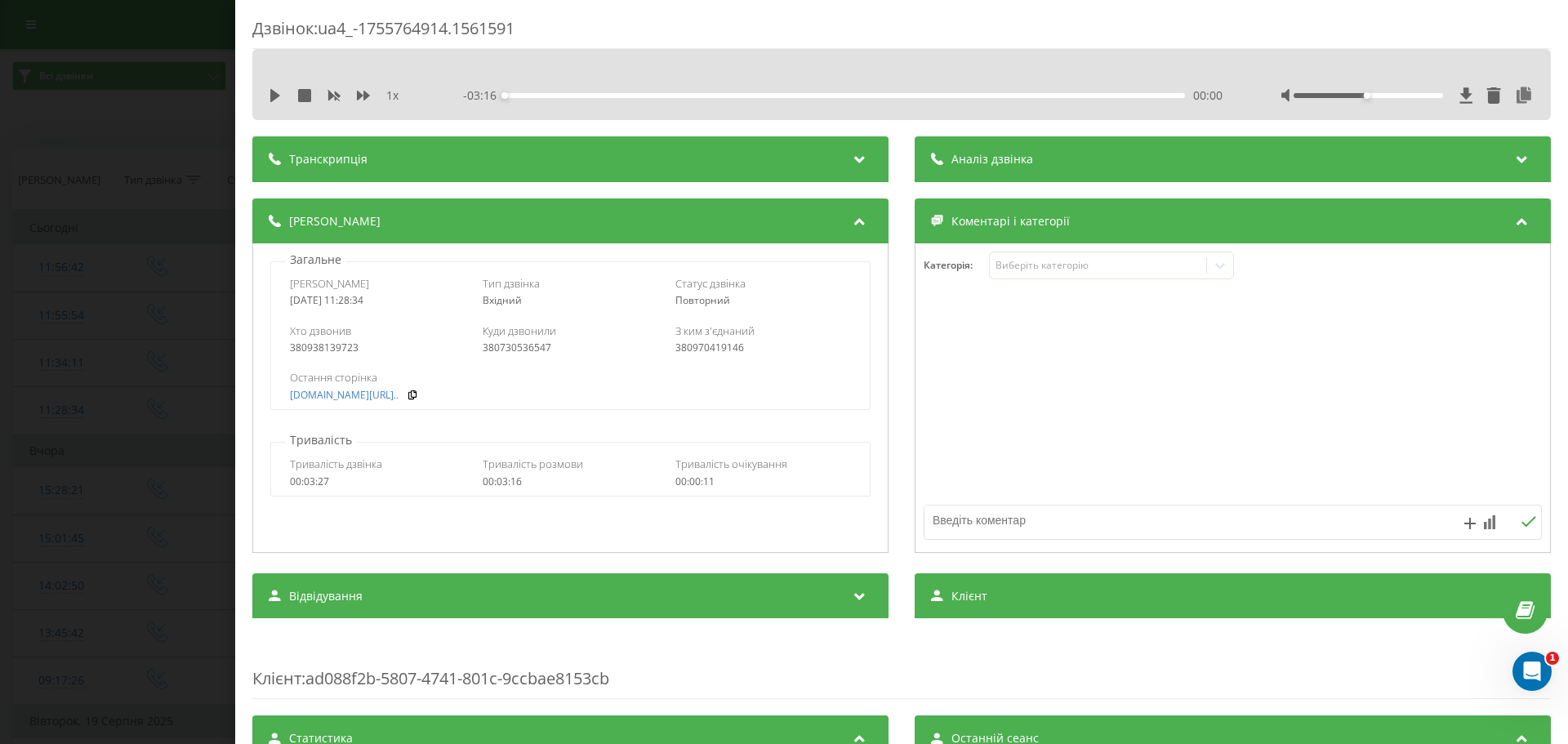
click at [159, 254] on div "Дзвінок : ua4_-1755764914.1561591 1 x - 03:16 00:00 00:00 Транскрипція Для AI-а…" at bounding box center [784, 372] width 1568 height 744
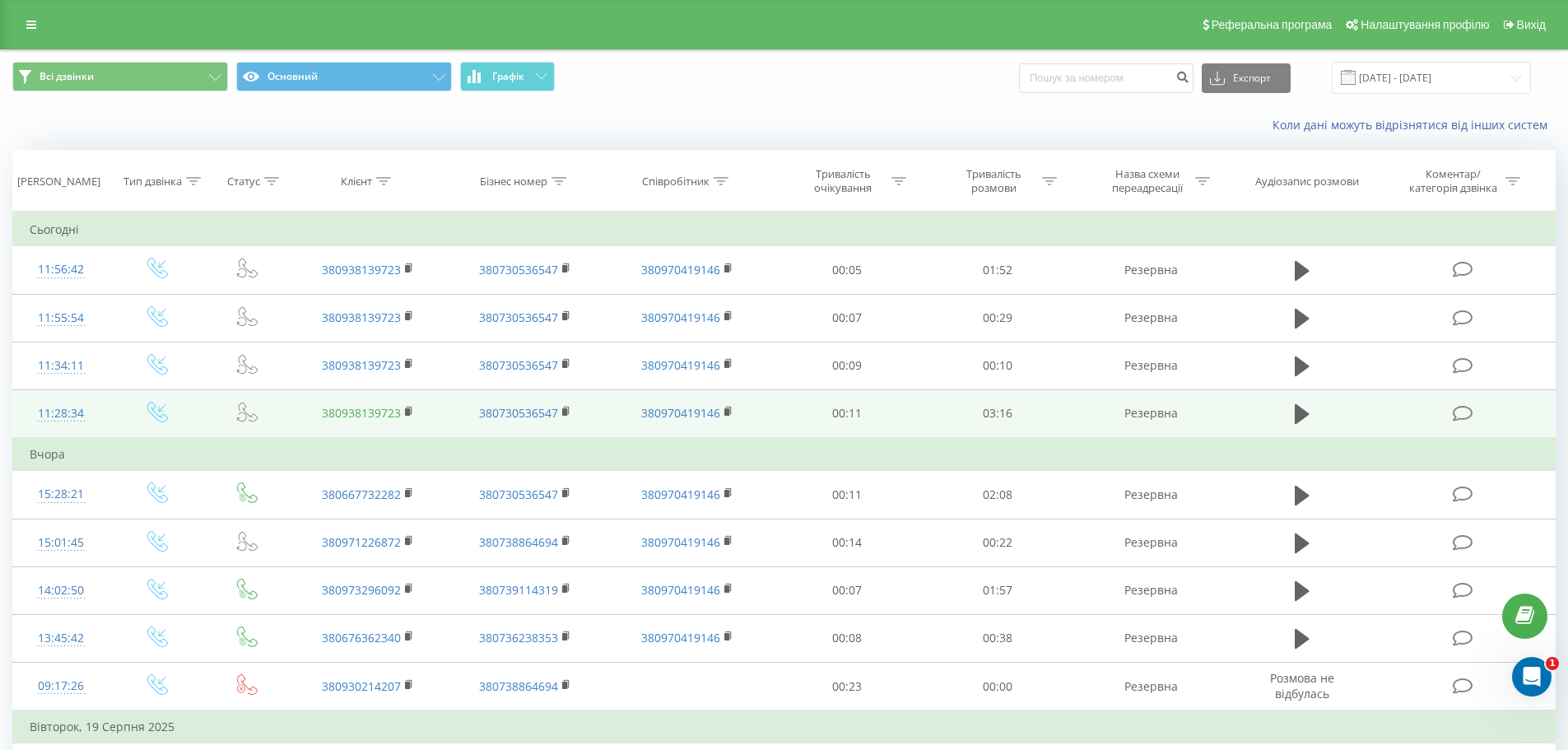
click at [360, 413] on link "380938139723" at bounding box center [361, 413] width 79 height 16
click at [61, 405] on div "11:28:34" at bounding box center [61, 414] width 63 height 32
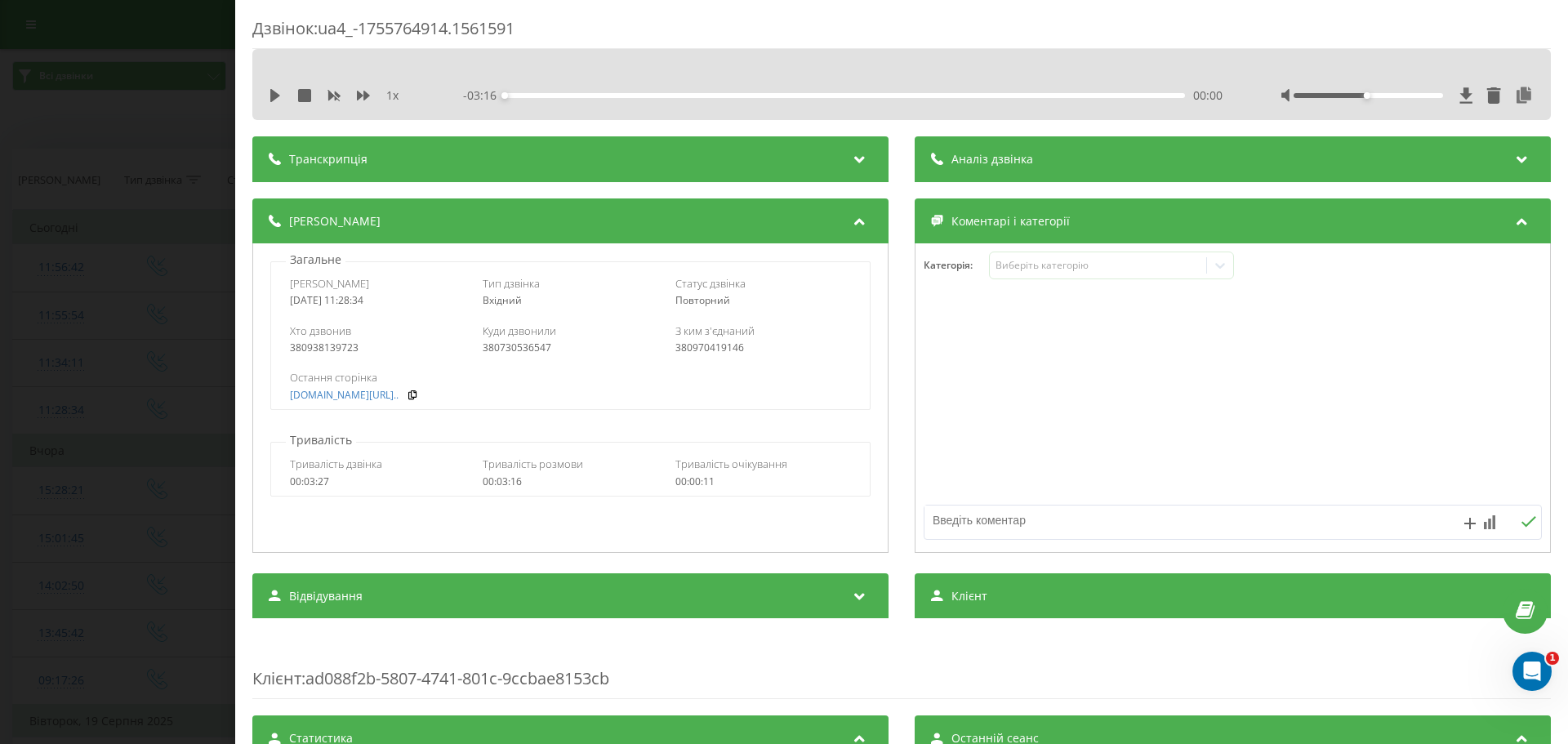
click at [163, 257] on div "Дзвінок : ua4_-1755764914.1561591 1 x - 03:16 00:00 00:00 Транскрипція Для AI-а…" at bounding box center [784, 372] width 1568 height 744
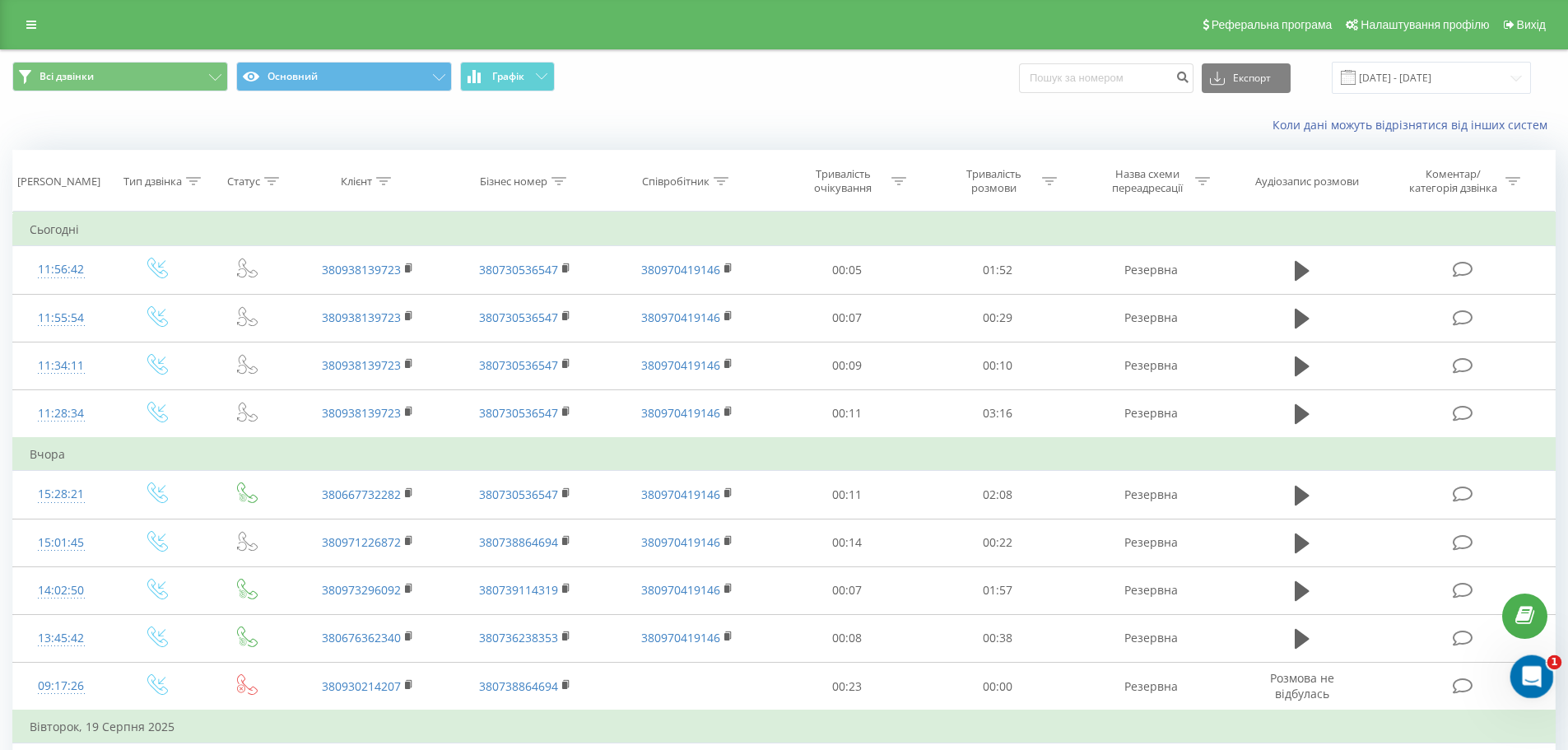
click at [1531, 677] on icon "Открыть службу сообщений Intercom" at bounding box center [1530, 675] width 27 height 27
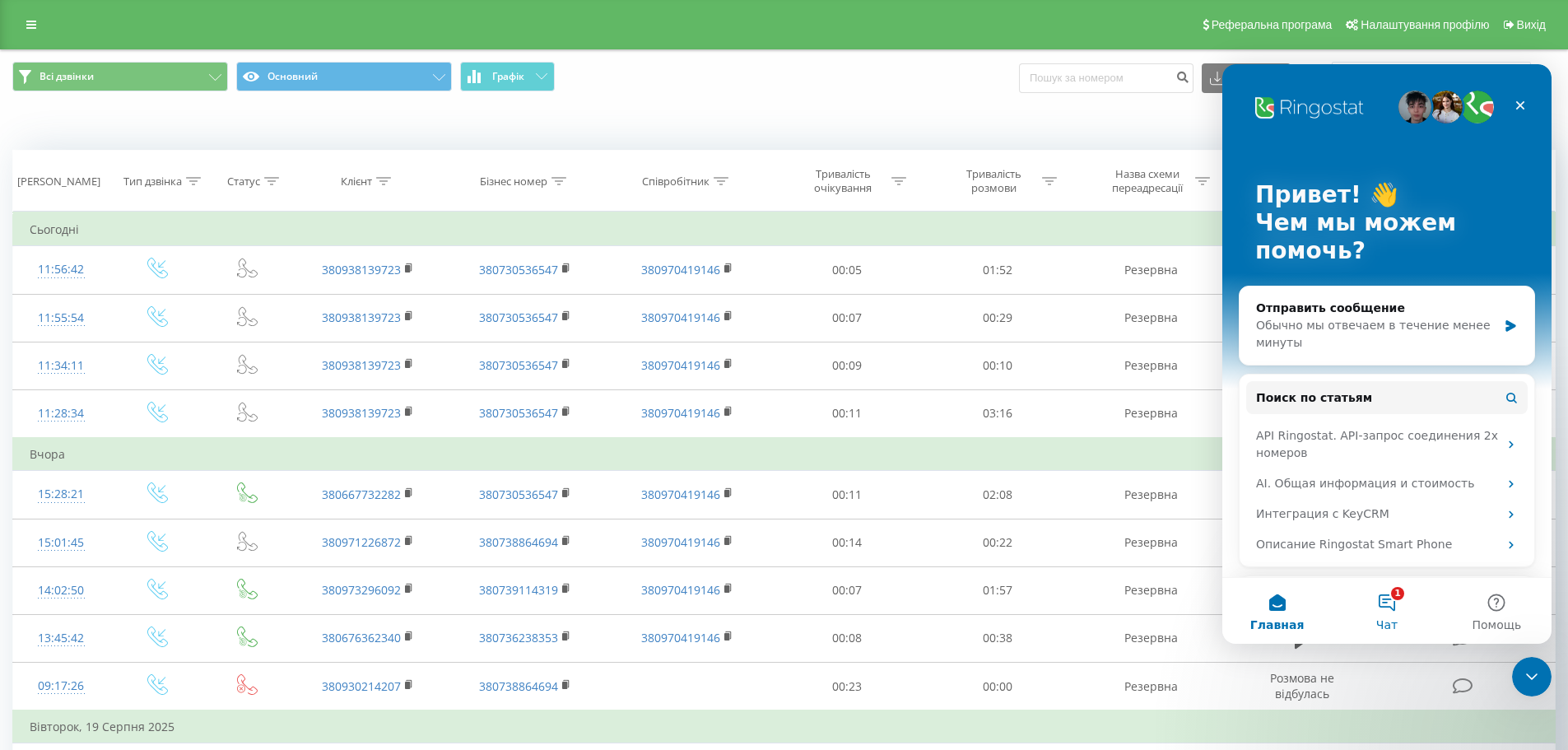
click at [1385, 606] on button "1 Чат" at bounding box center [1387, 611] width 109 height 66
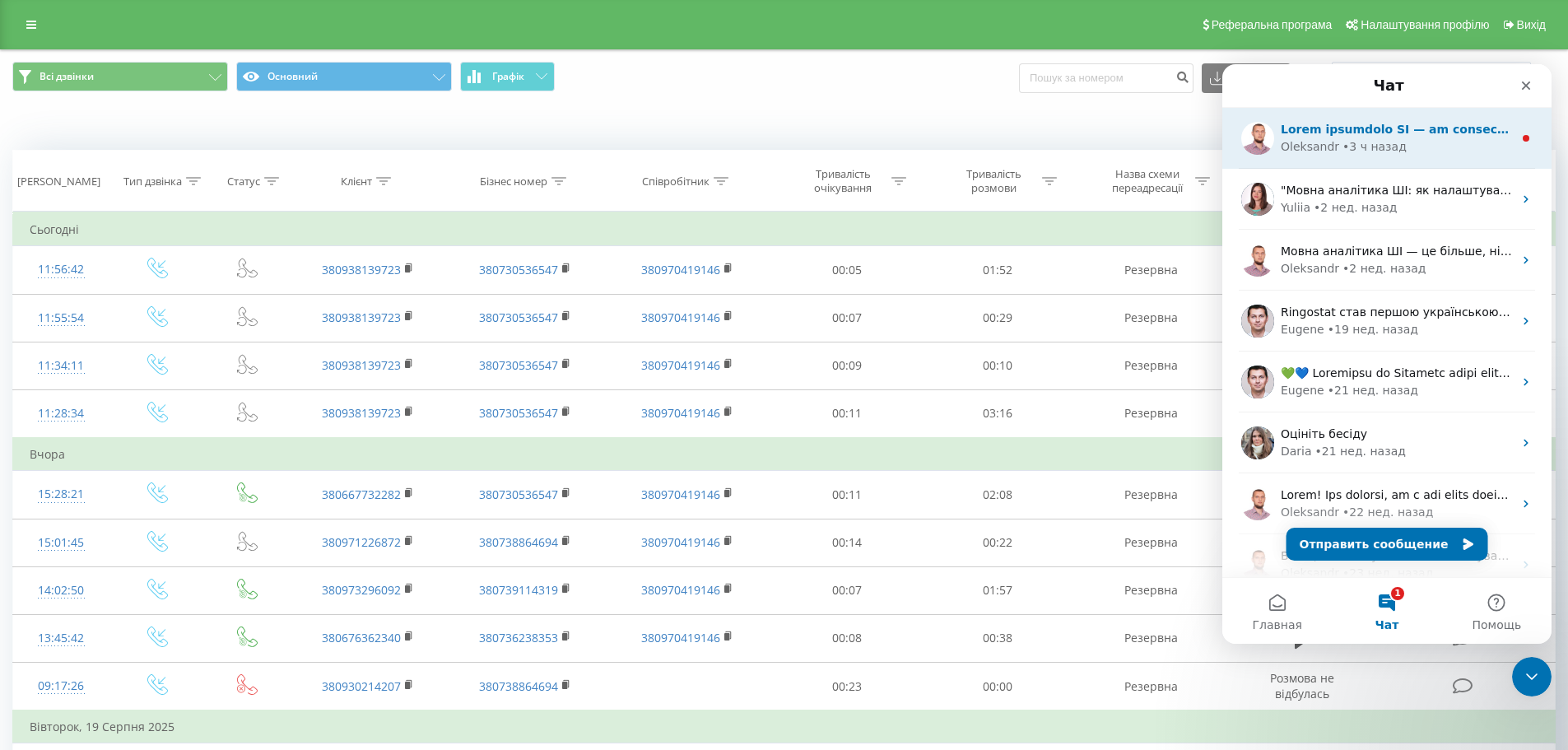
click at [1362, 145] on div "• 3 ч назад" at bounding box center [1374, 147] width 64 height 18
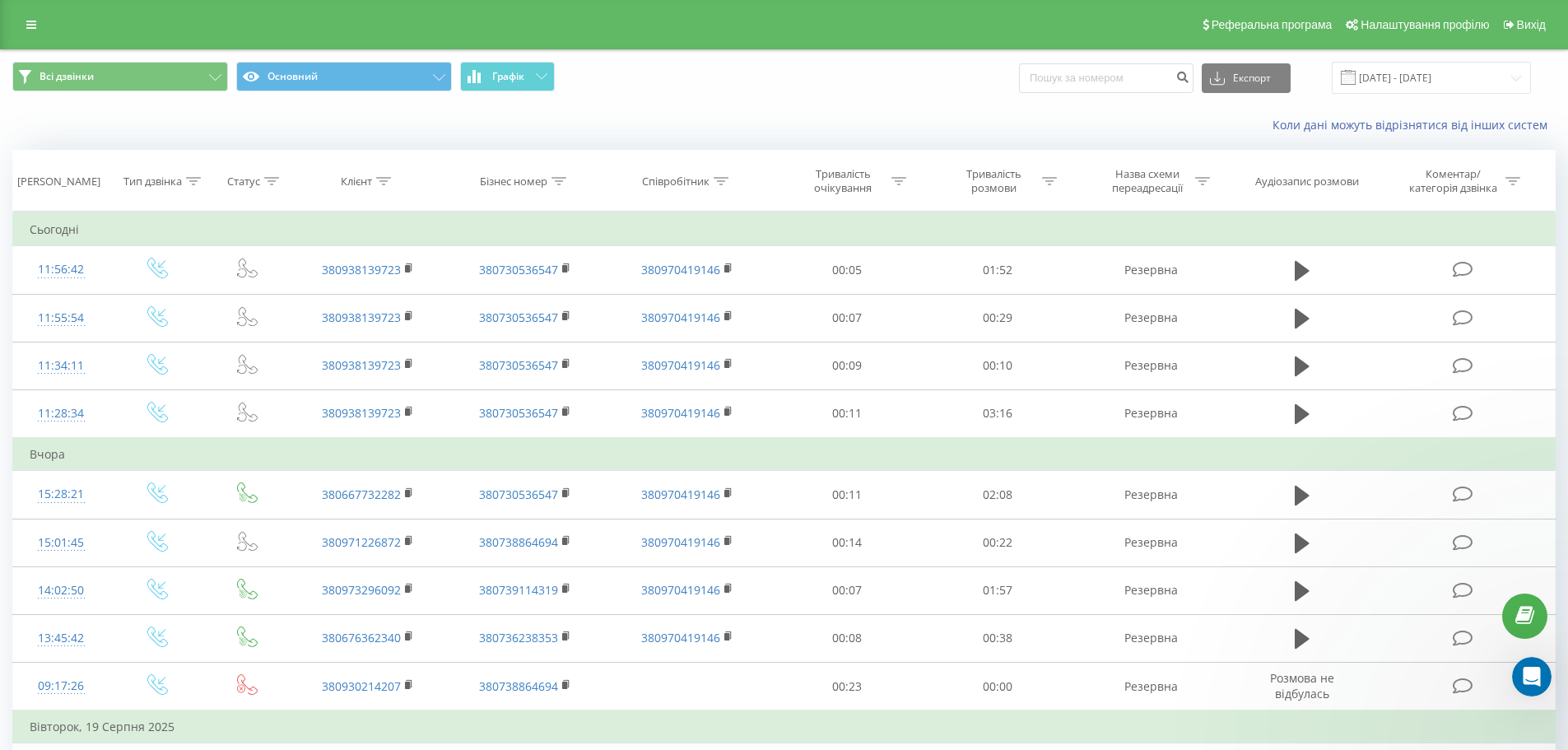
scroll to position [162, 0]
